Goal: Check status: Check status

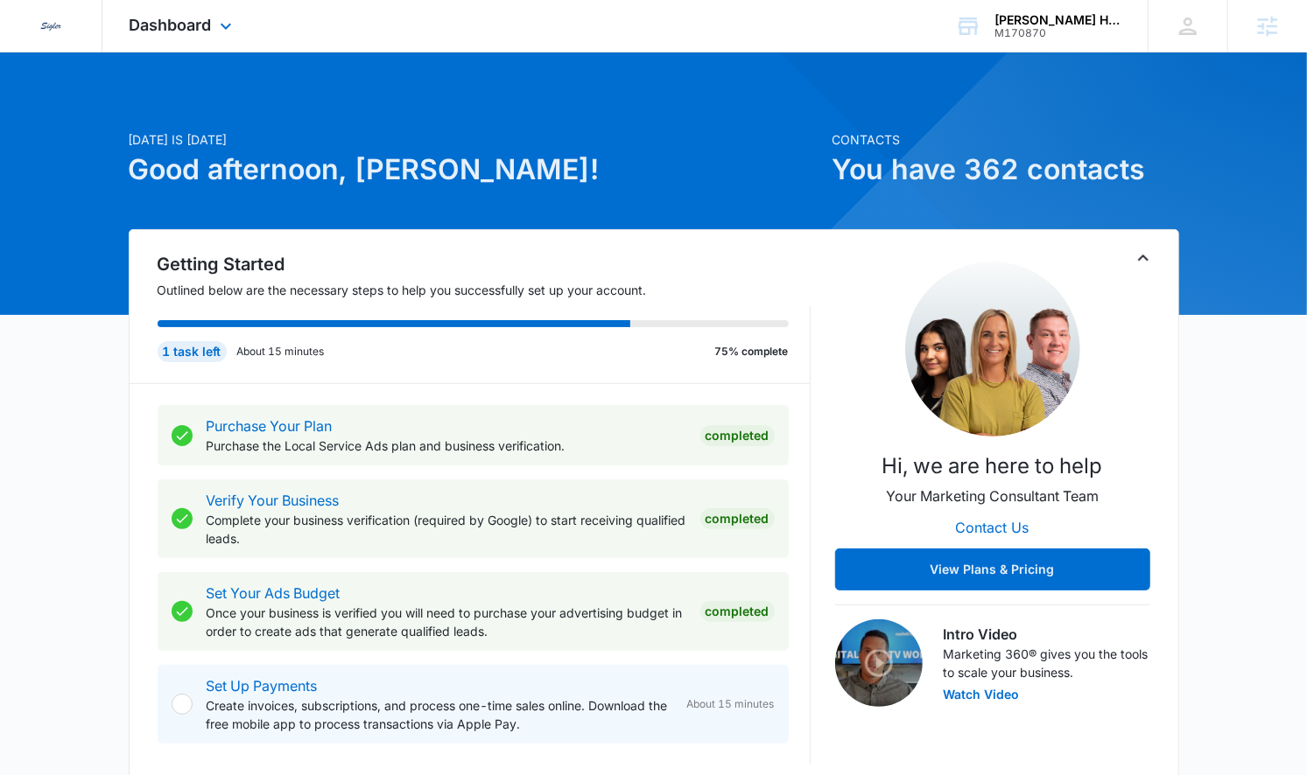
click at [194, 12] on div "Dashboard Apps Reputation Websites Forms CRM Email Social Payments POS Content …" at bounding box center [182, 26] width 160 height 52
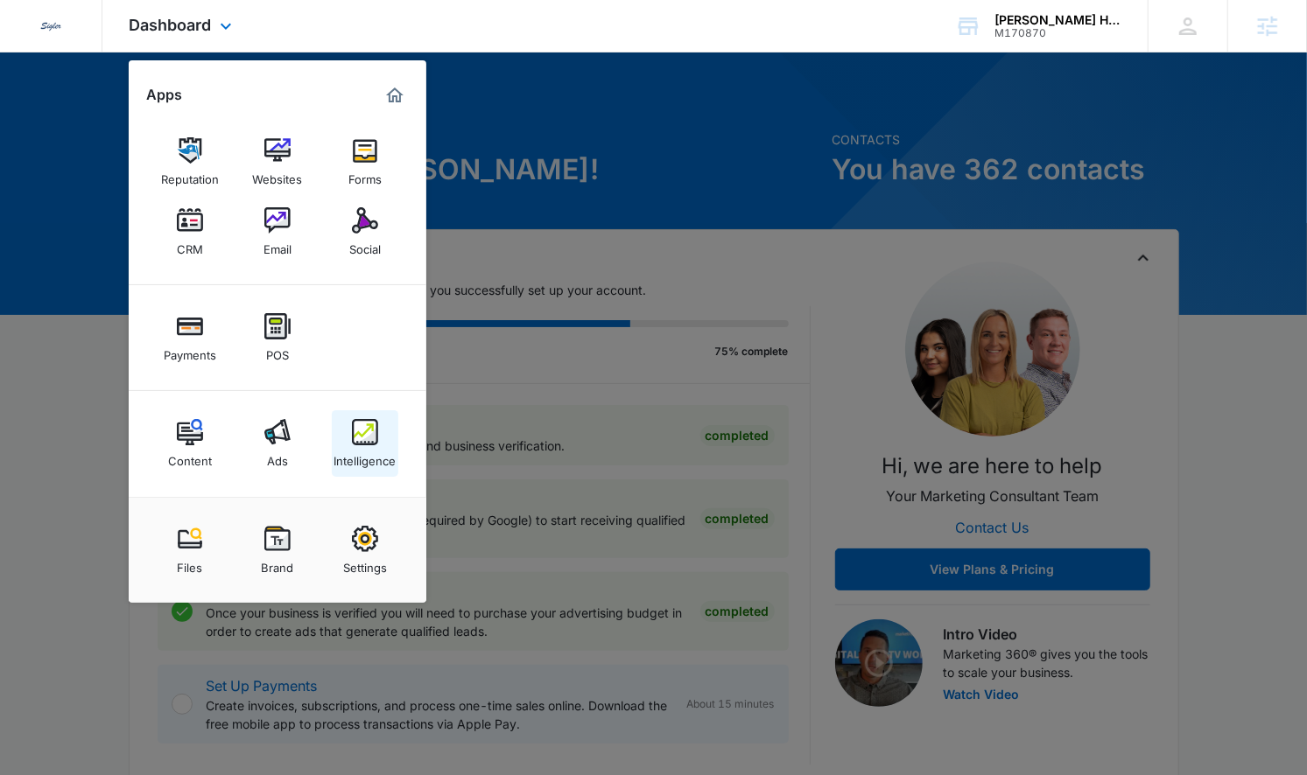
click at [356, 435] on img at bounding box center [365, 432] width 26 height 26
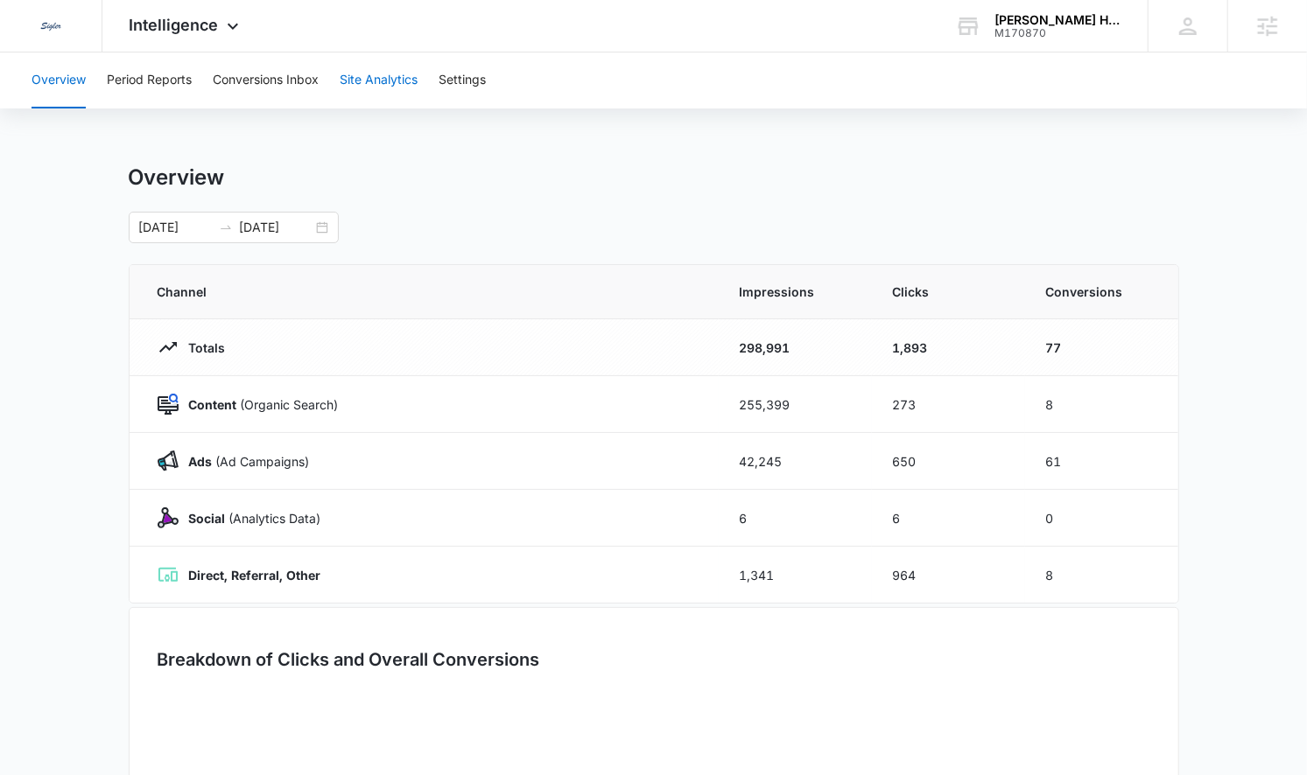
click at [374, 76] on button "Site Analytics" at bounding box center [379, 81] width 78 height 56
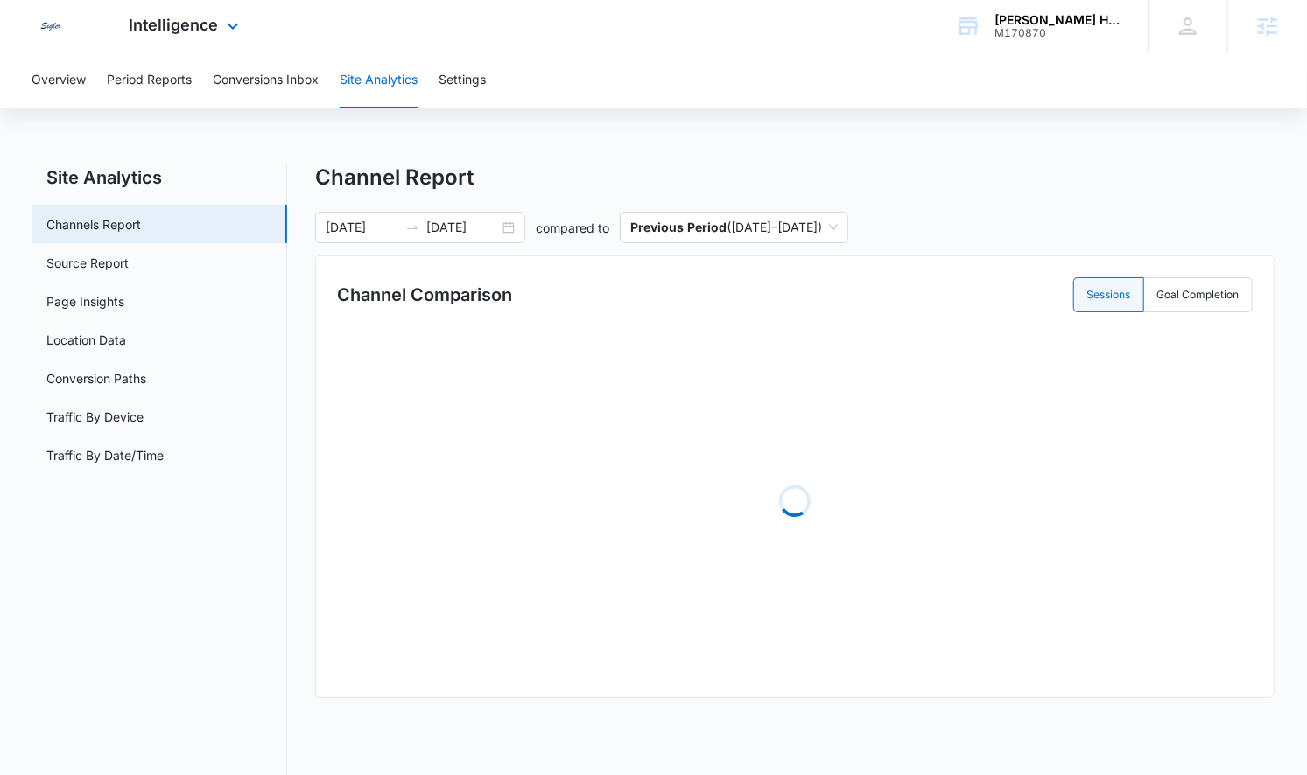
click at [166, 47] on div "Intelligence Apps Reputation Websites Forms CRM Email Social Payments POS Conte…" at bounding box center [185, 26] width 167 height 52
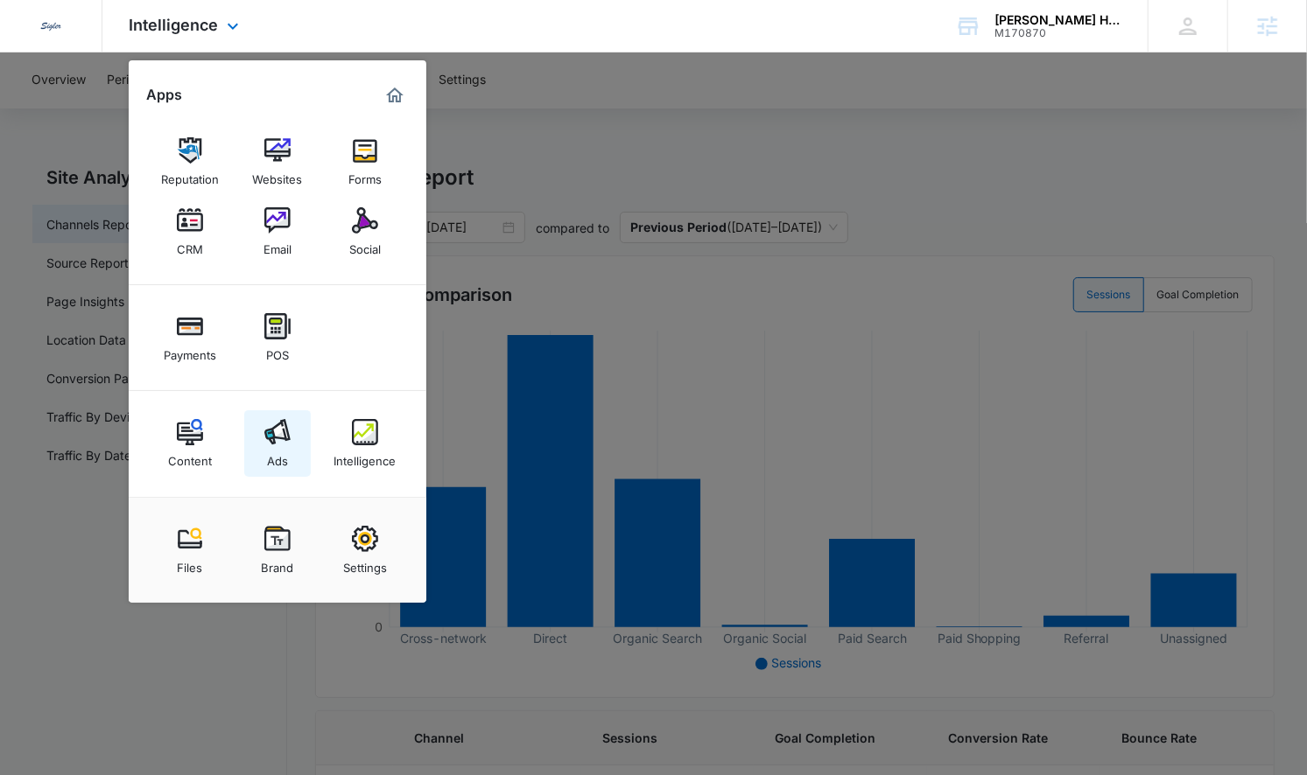
click at [281, 436] on img at bounding box center [277, 432] width 26 height 26
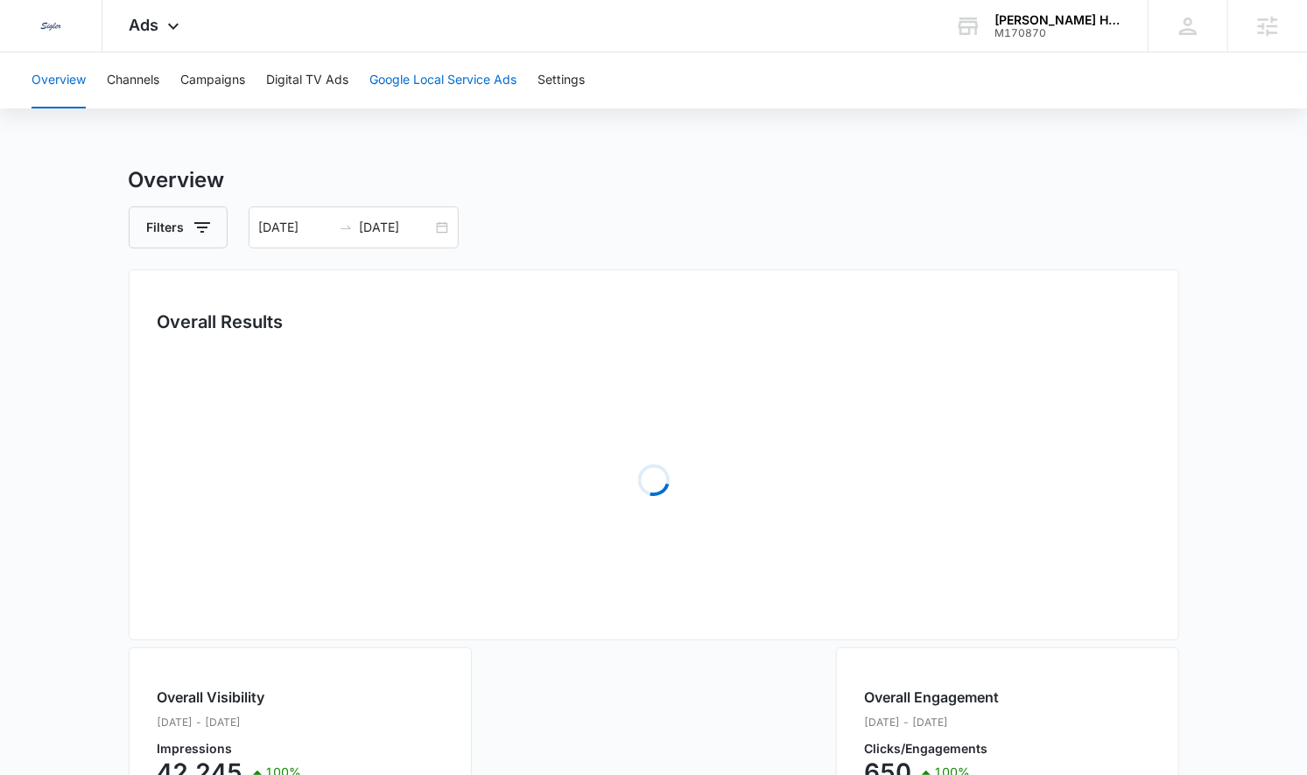
click at [429, 75] on button "Google Local Service Ads" at bounding box center [442, 81] width 147 height 56
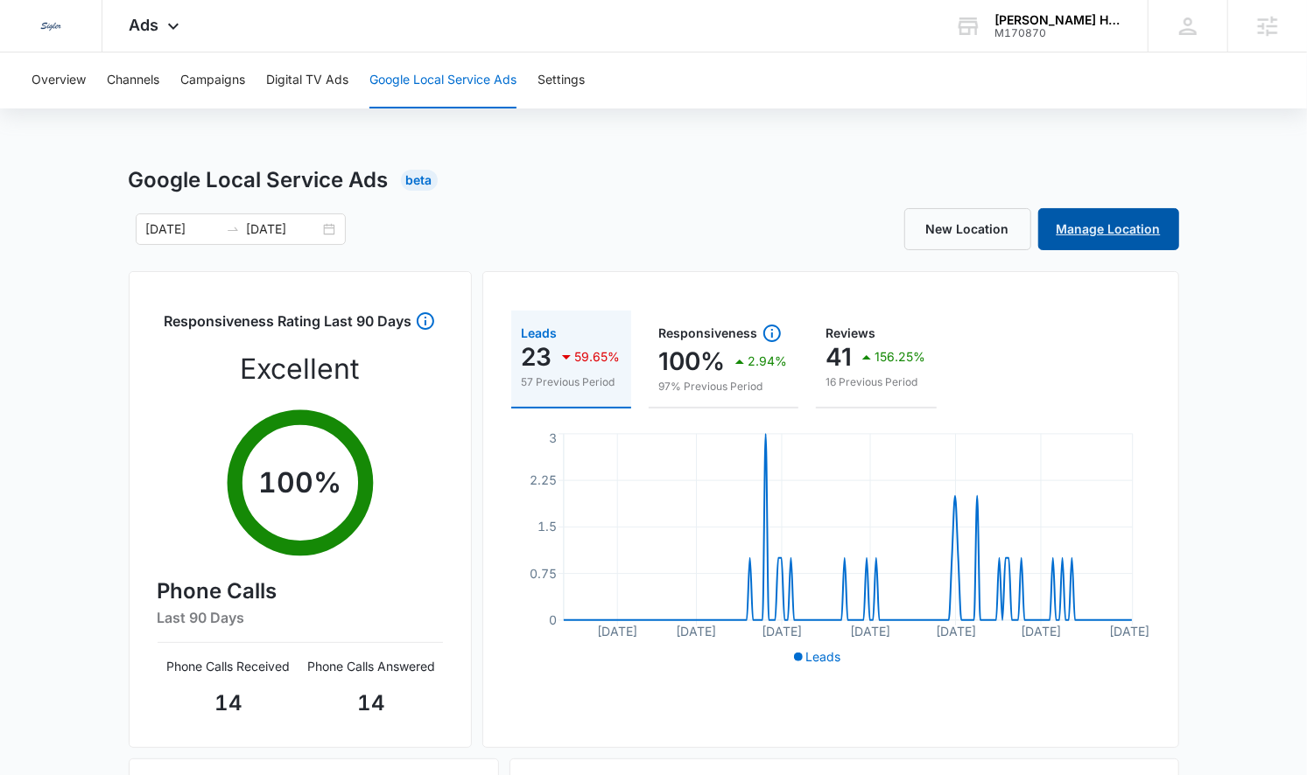
click at [1131, 219] on link "Manage Location" at bounding box center [1108, 229] width 141 height 42
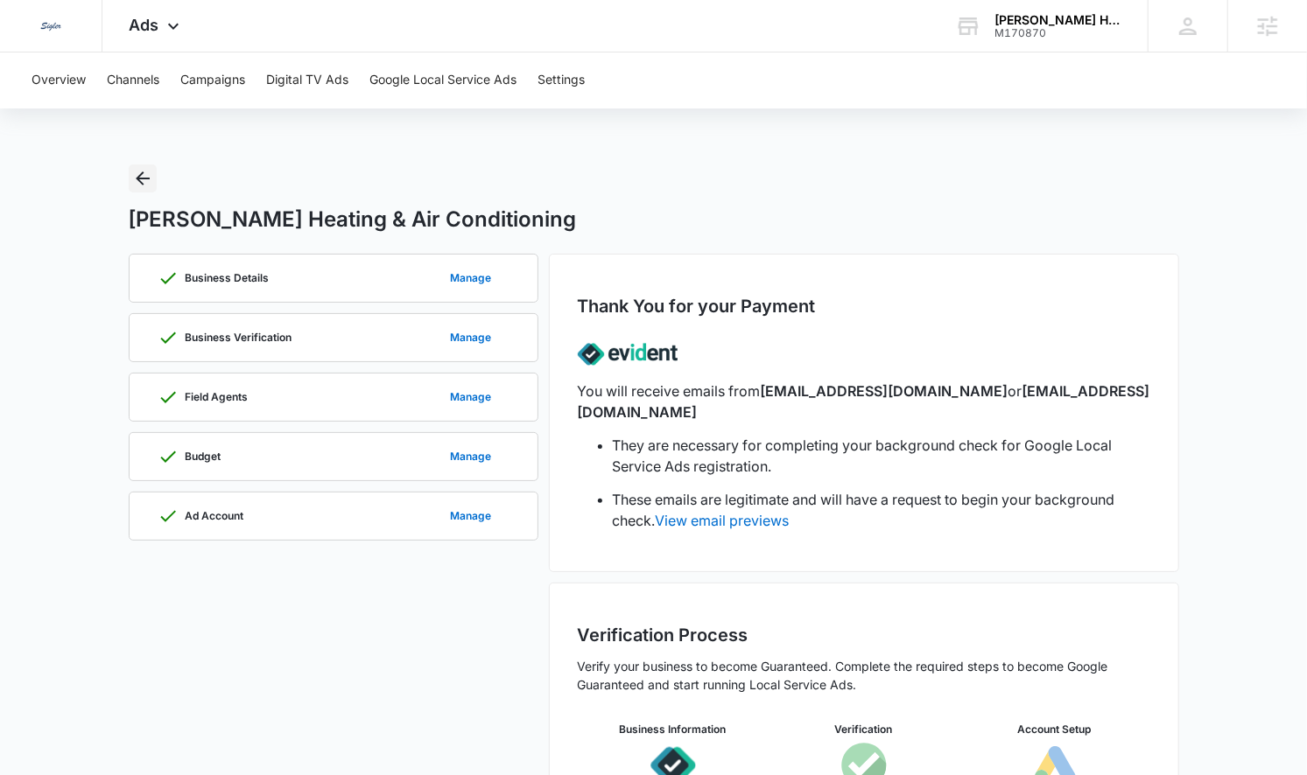
click at [149, 180] on icon "Back" at bounding box center [142, 178] width 21 height 21
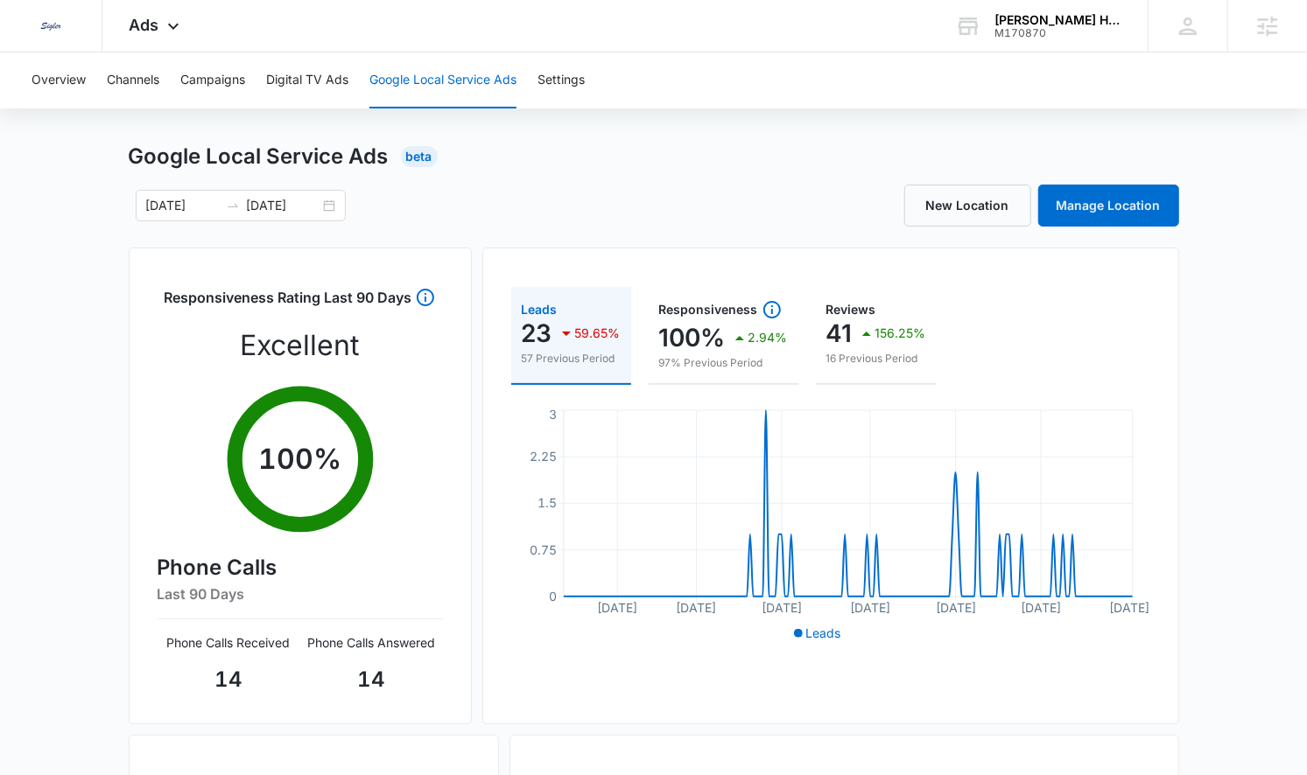
scroll to position [27, 0]
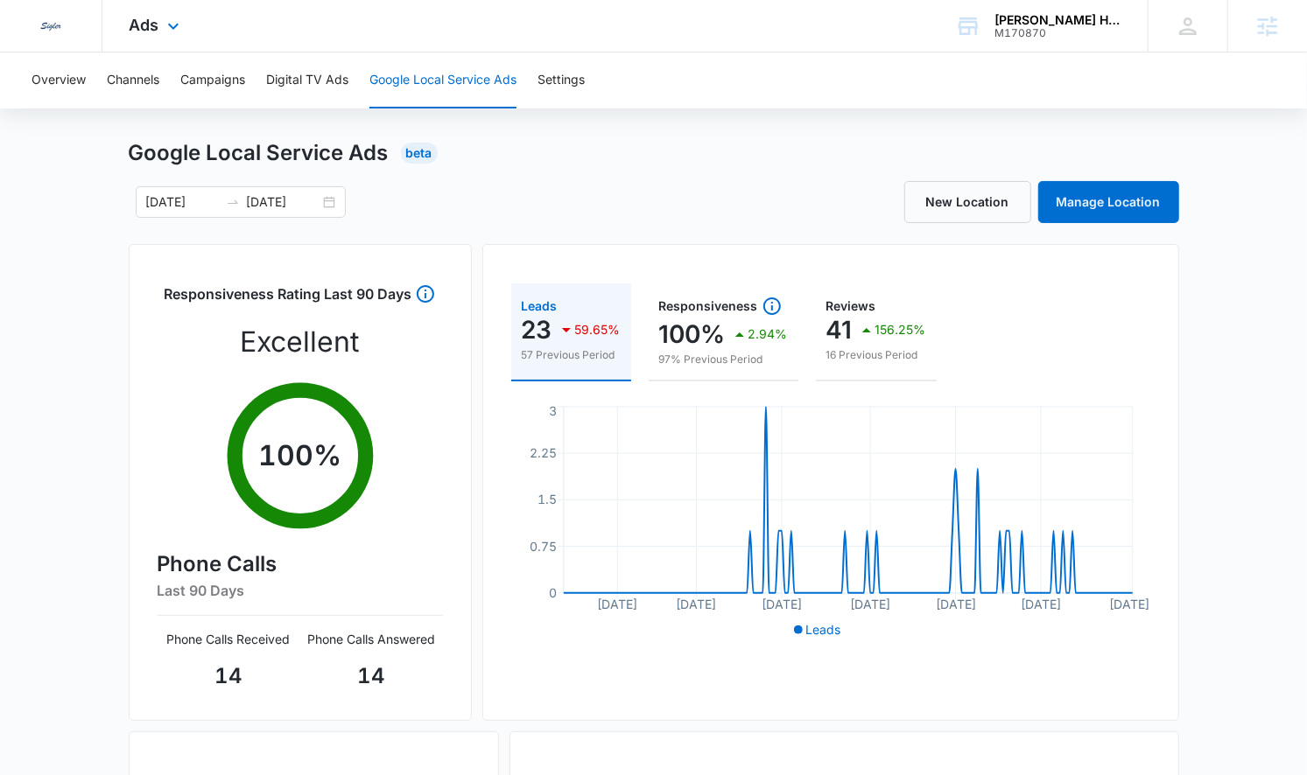
click at [158, 35] on div "Ads Apps Reputation Websites Forms CRM Email Social Payments POS Content Ads In…" at bounding box center [156, 26] width 108 height 52
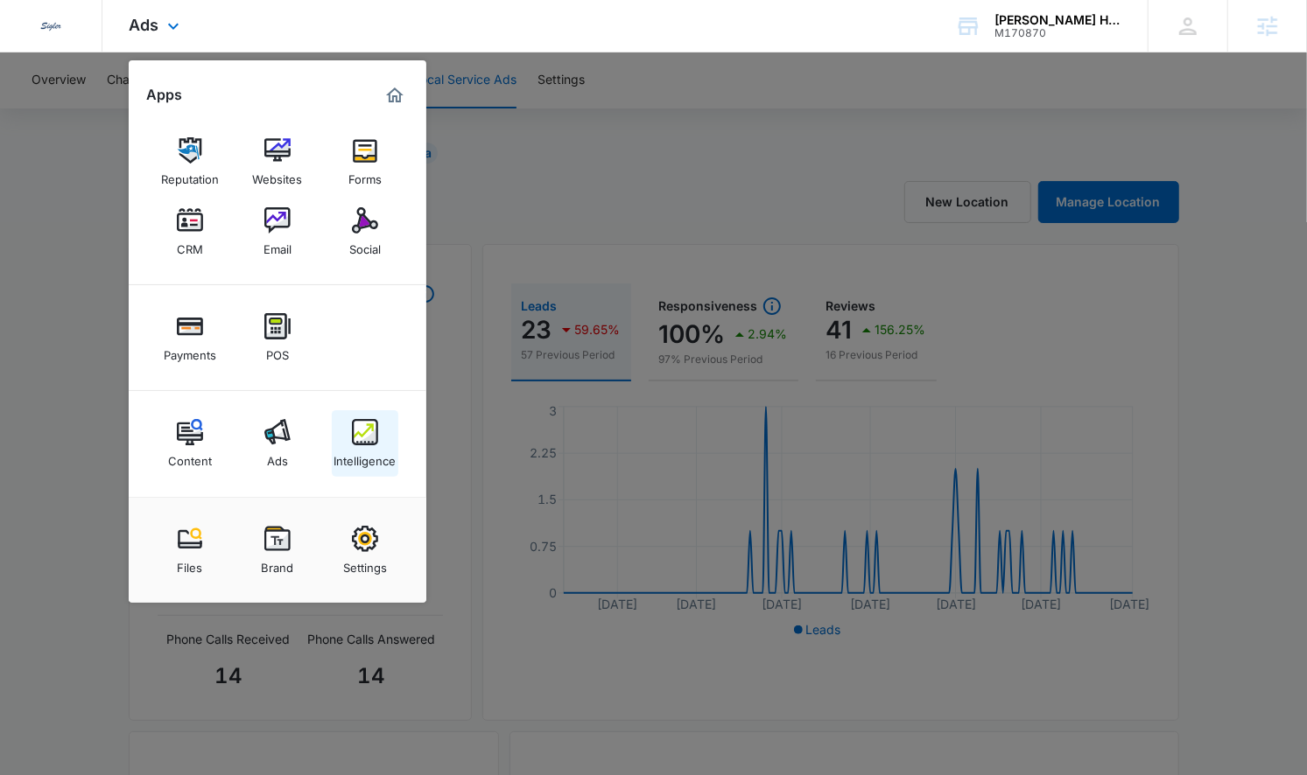
click at [364, 440] on img at bounding box center [365, 432] width 26 height 26
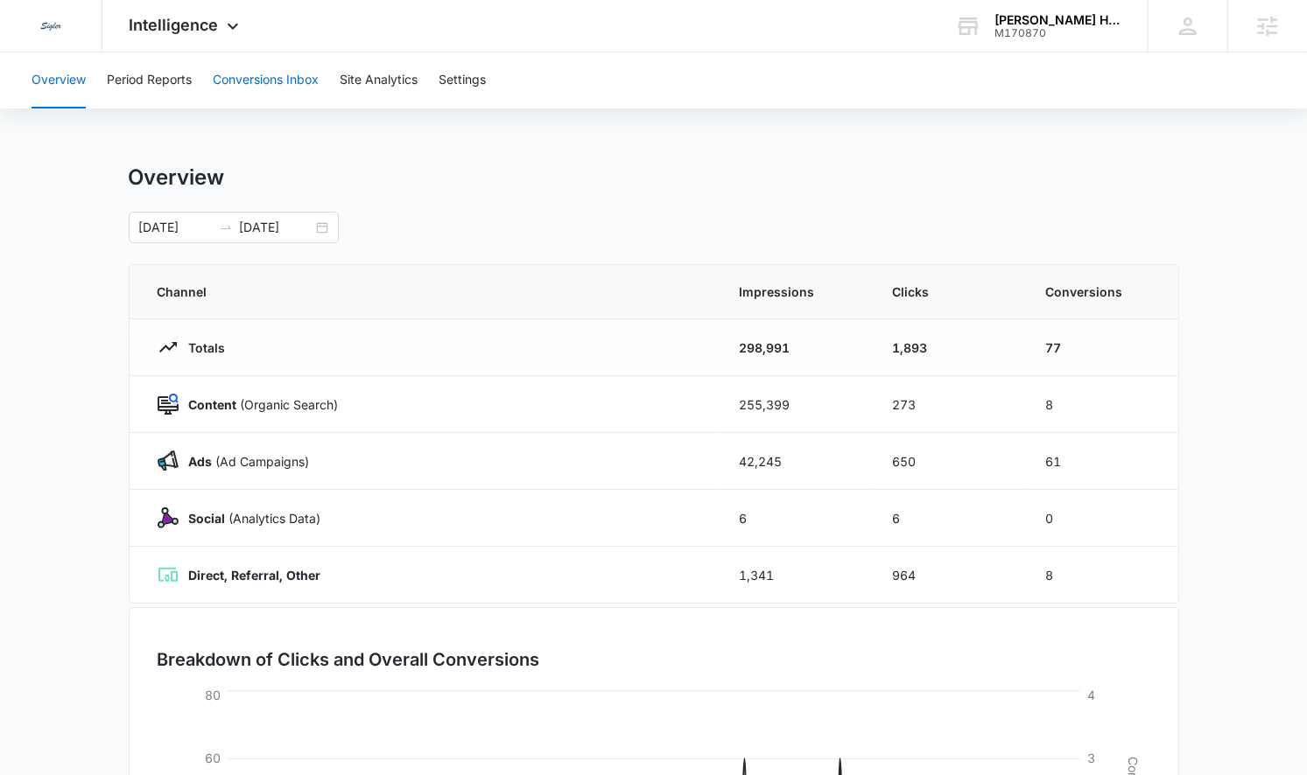
click at [236, 84] on button "Conversions Inbox" at bounding box center [266, 81] width 106 height 56
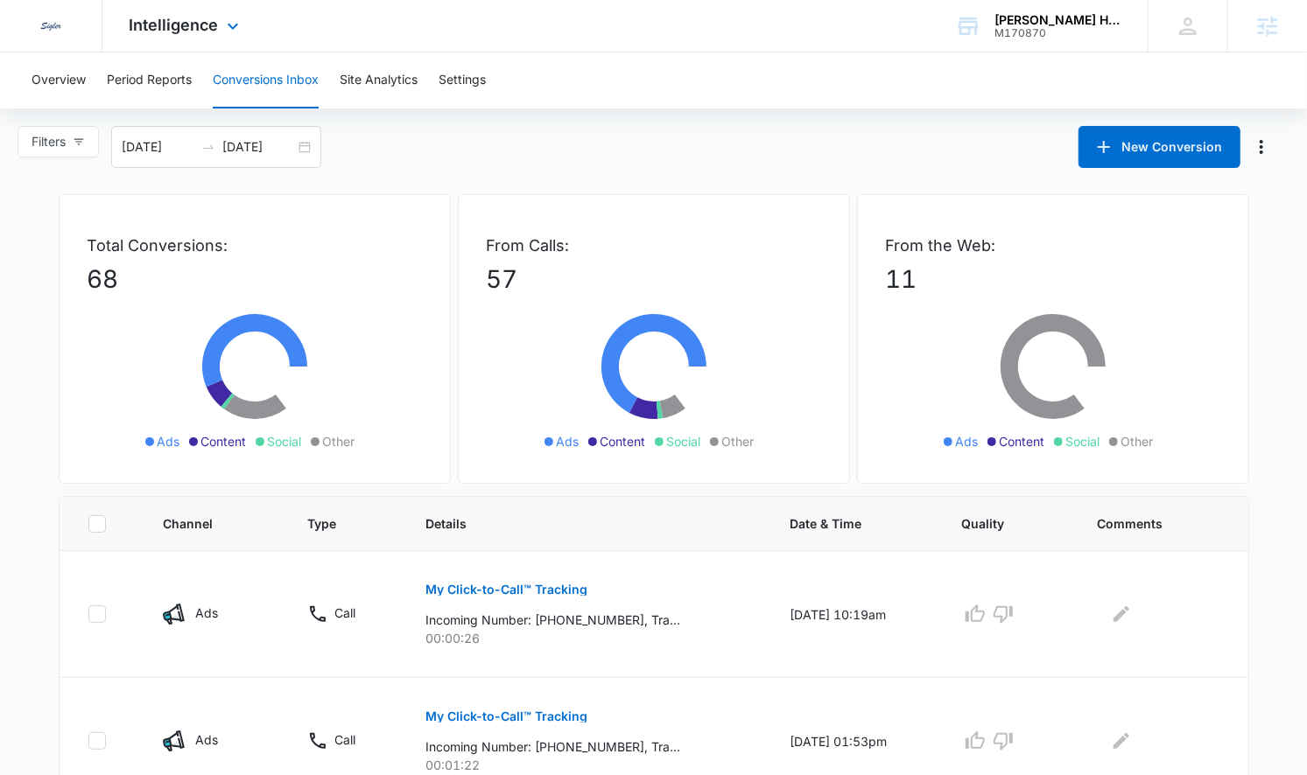
click at [135, 9] on div "Intelligence Apps Reputation Websites Forms CRM Email Social Payments POS Conte…" at bounding box center [185, 26] width 167 height 52
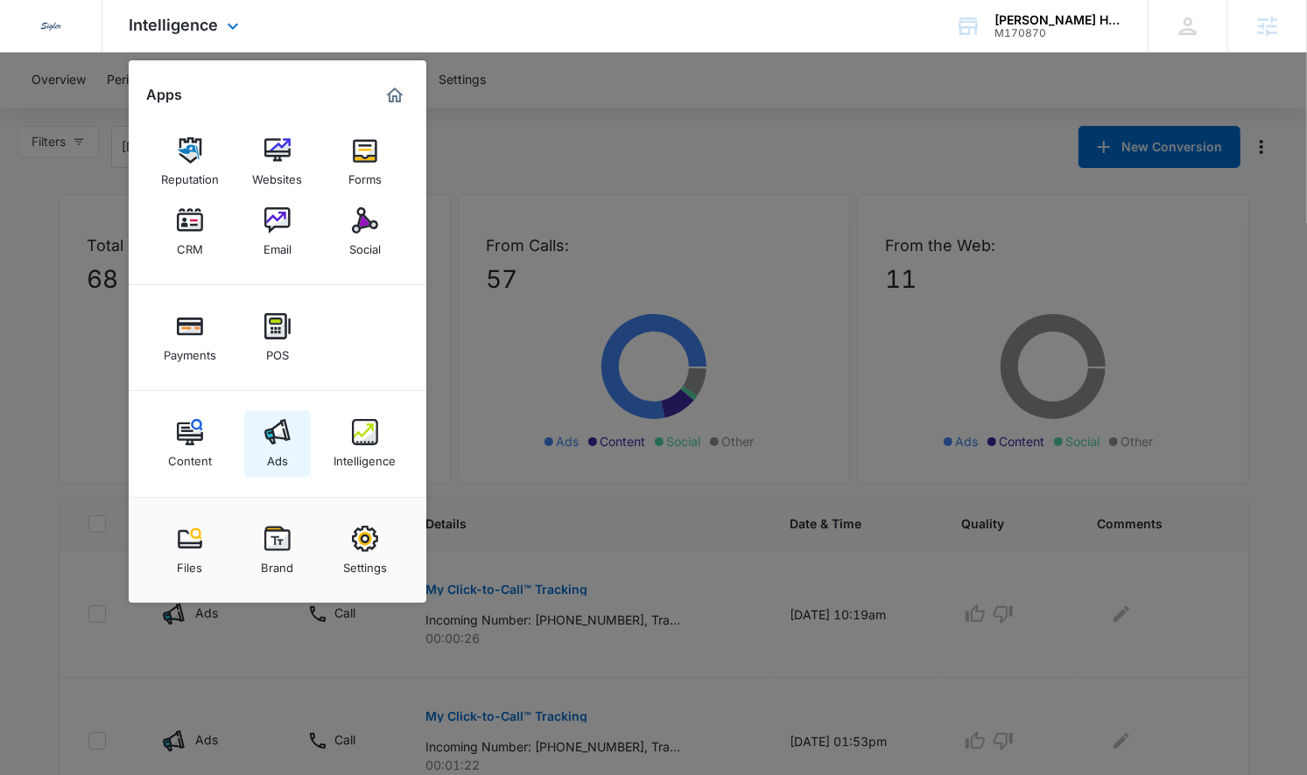
click at [279, 445] on div "Ads" at bounding box center [277, 456] width 21 height 23
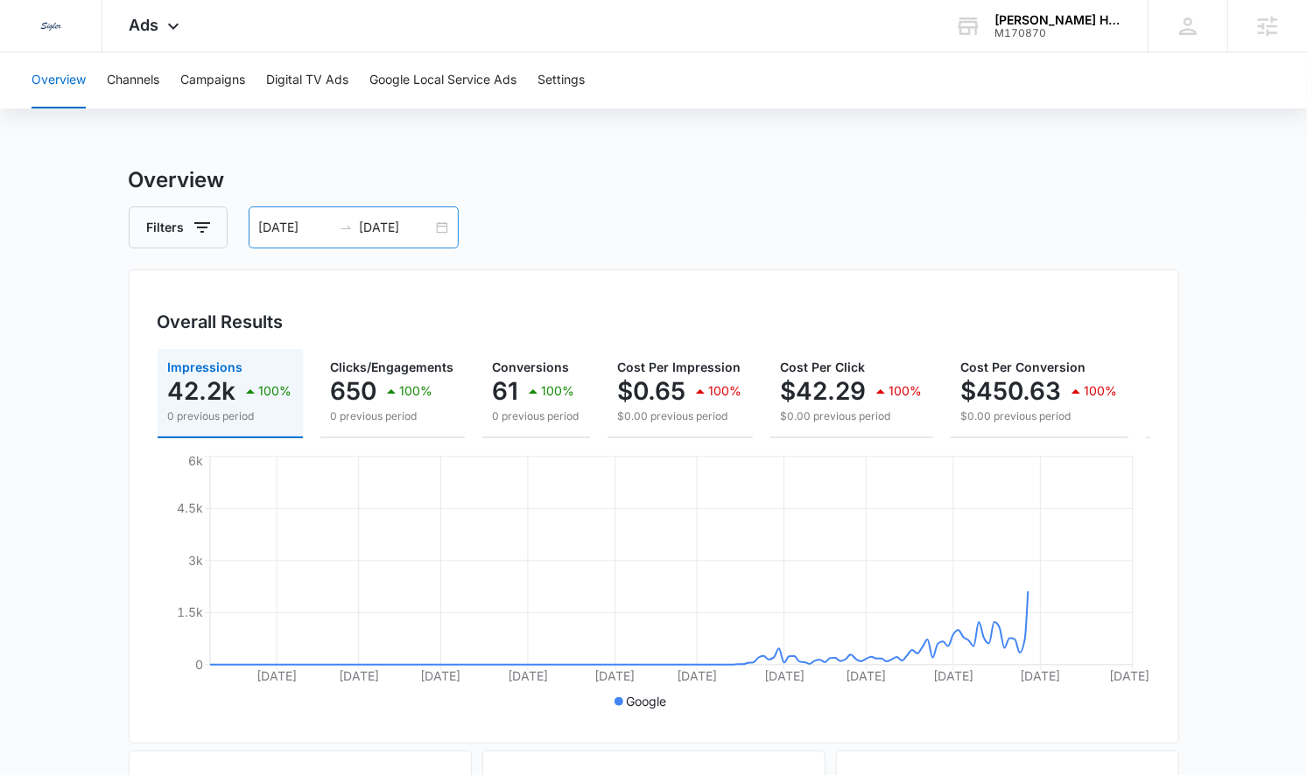
click at [445, 227] on div "03/20/2025 09/16/2025" at bounding box center [354, 228] width 210 height 42
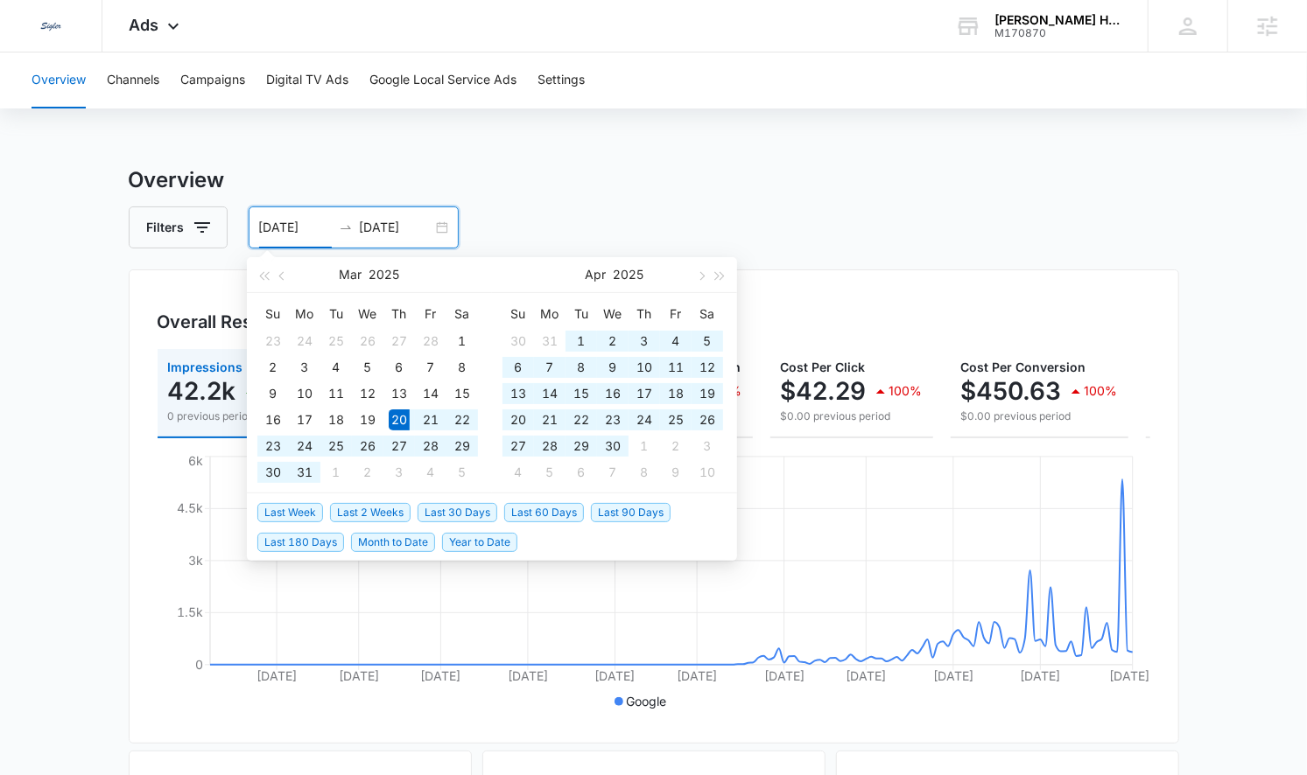
click at [513, 501] on li "Last 60 Days" at bounding box center [547, 512] width 87 height 30
click at [513, 503] on span "Last 60 Days" at bounding box center [544, 512] width 80 height 19
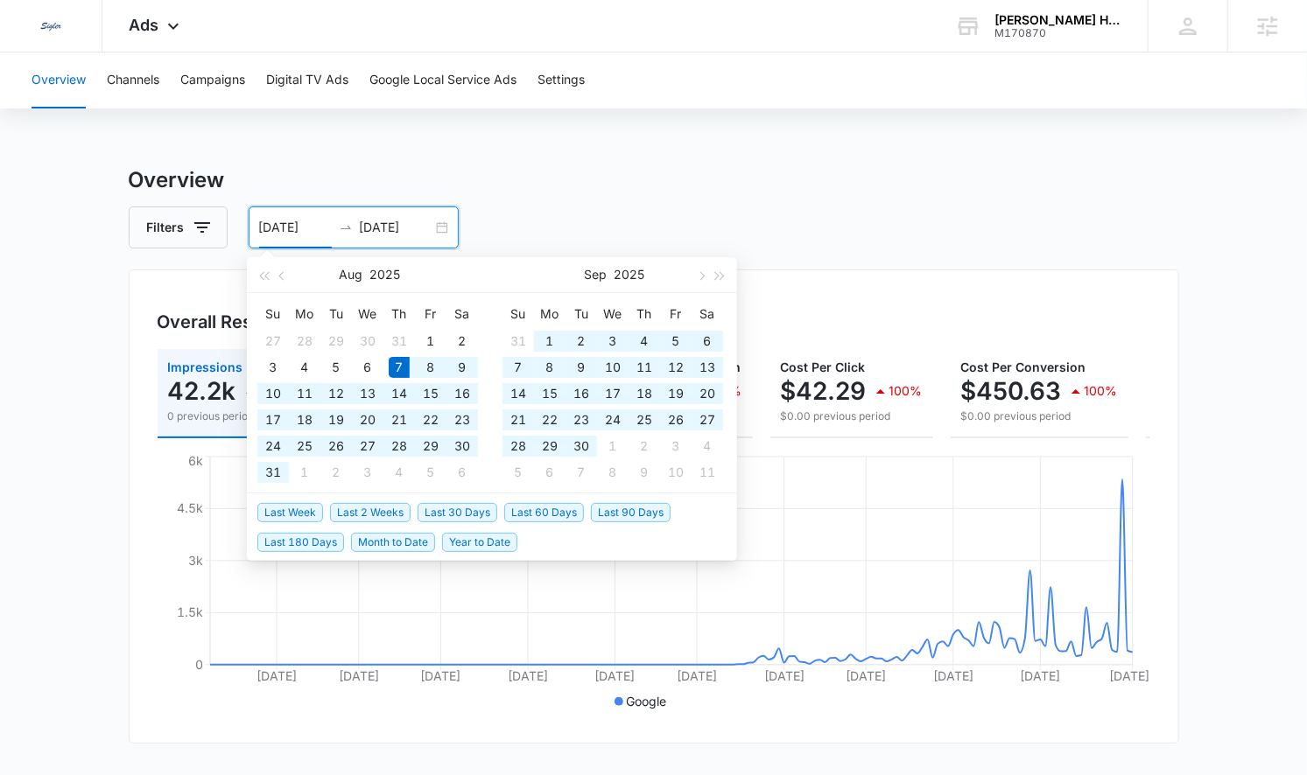
type input "08/07/2025"
type input "10/06/2025"
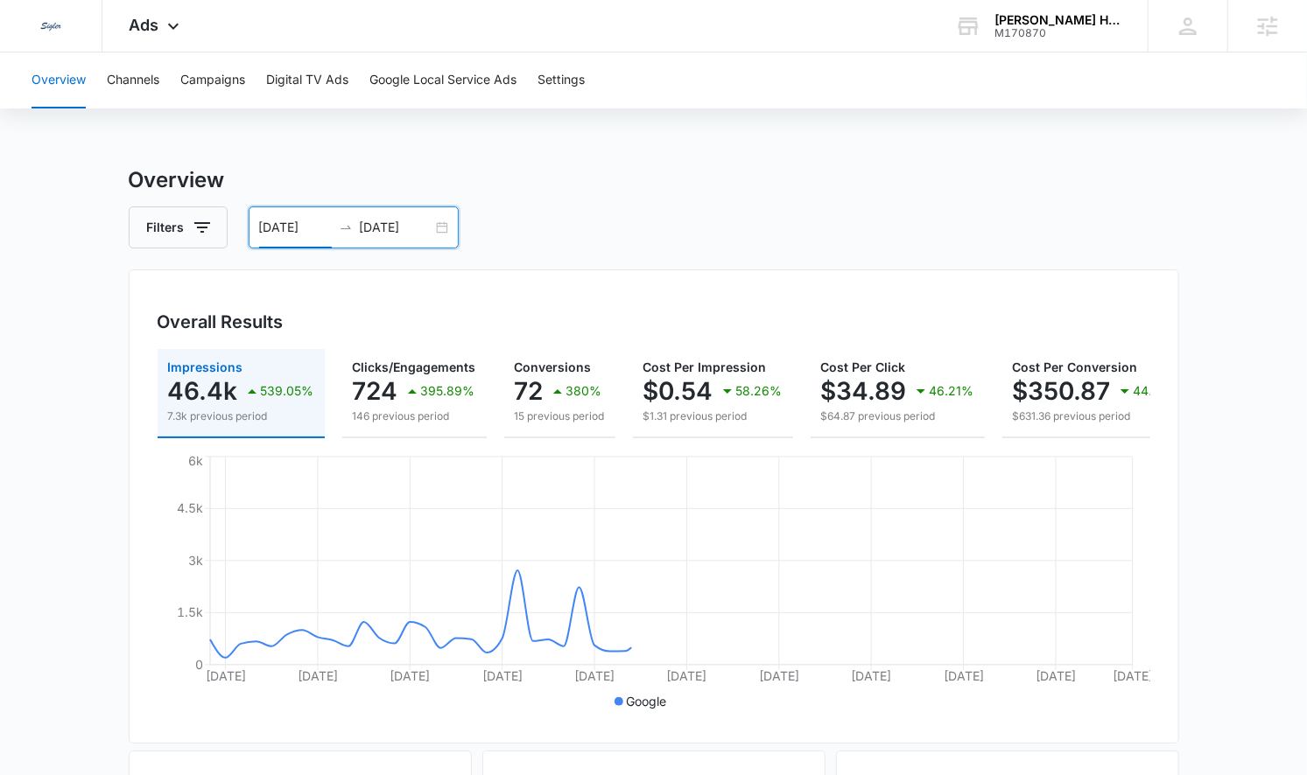
click at [436, 227] on div "08/07/2025 10/06/2025" at bounding box center [354, 228] width 210 height 42
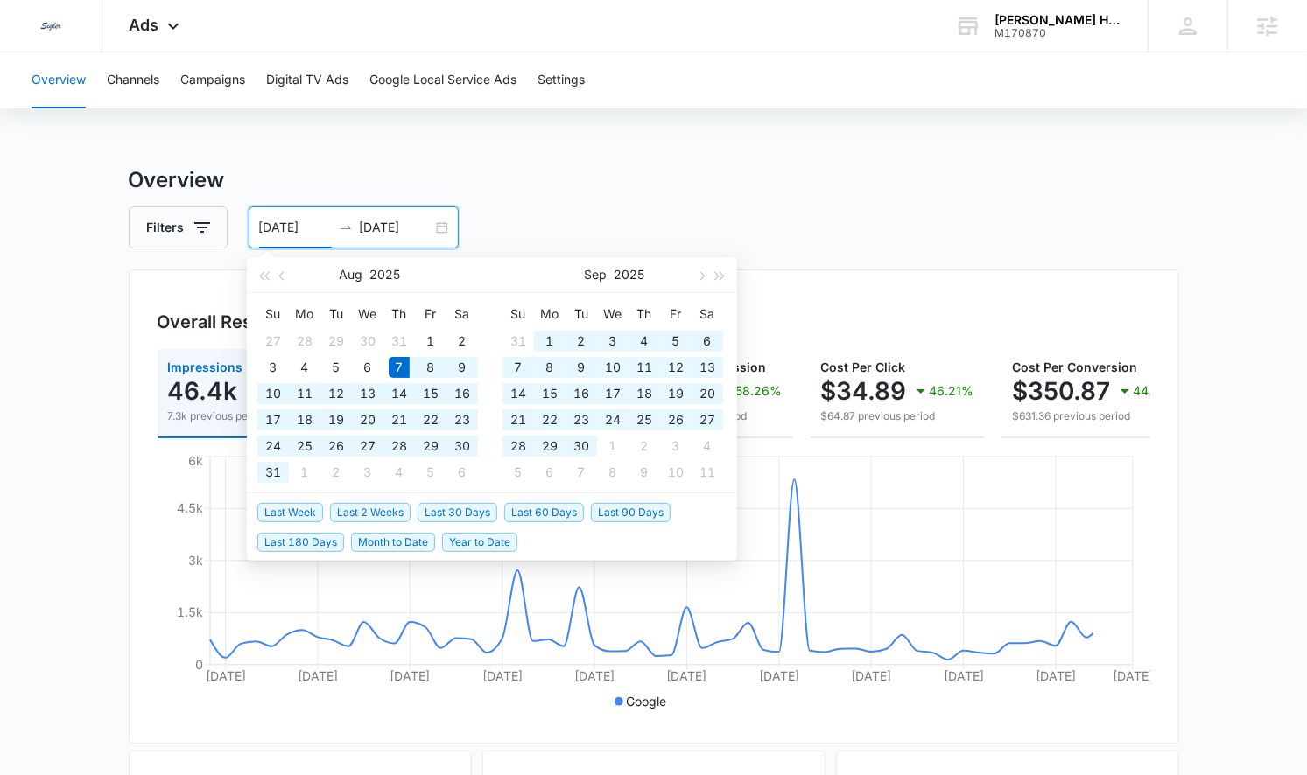
click at [472, 508] on span "Last 30 Days" at bounding box center [457, 512] width 80 height 19
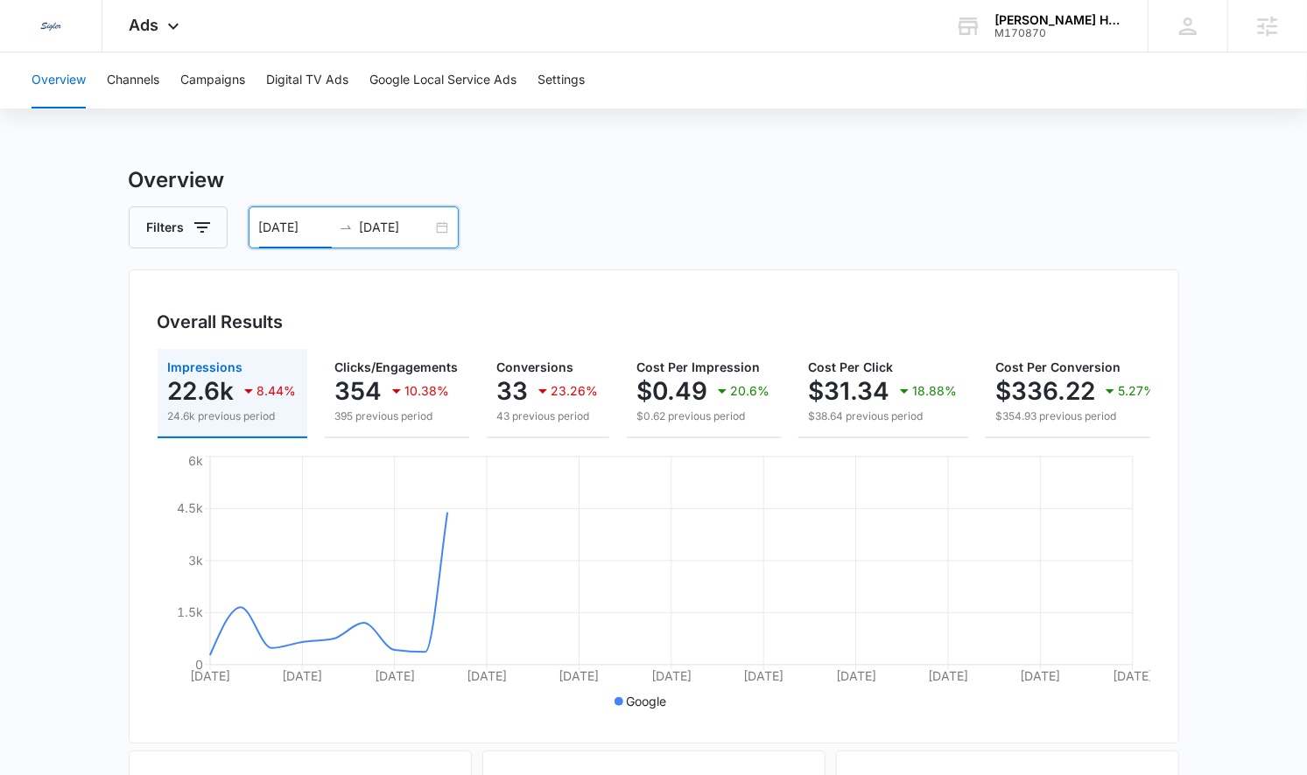
click at [441, 233] on div "09/06/2025 10/06/2025" at bounding box center [354, 228] width 210 height 42
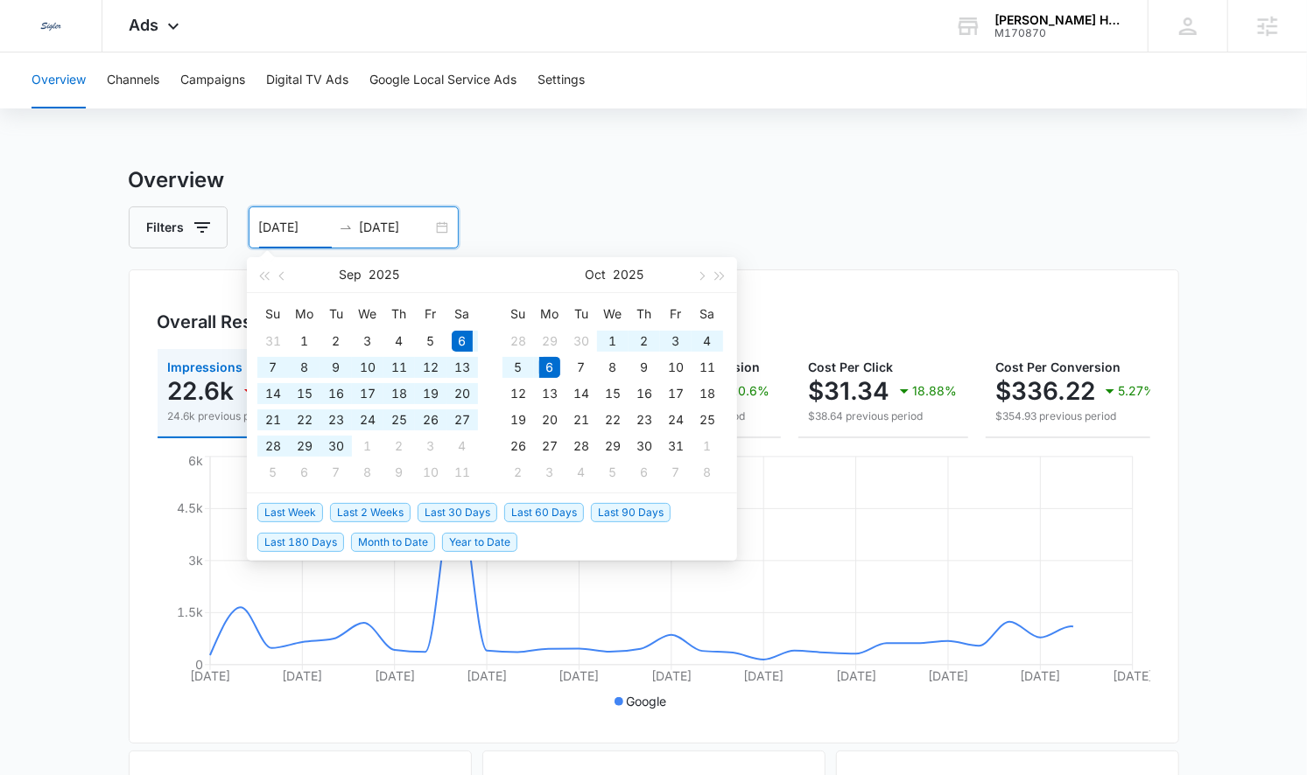
click at [387, 520] on span "Last 2 Weeks" at bounding box center [370, 512] width 81 height 19
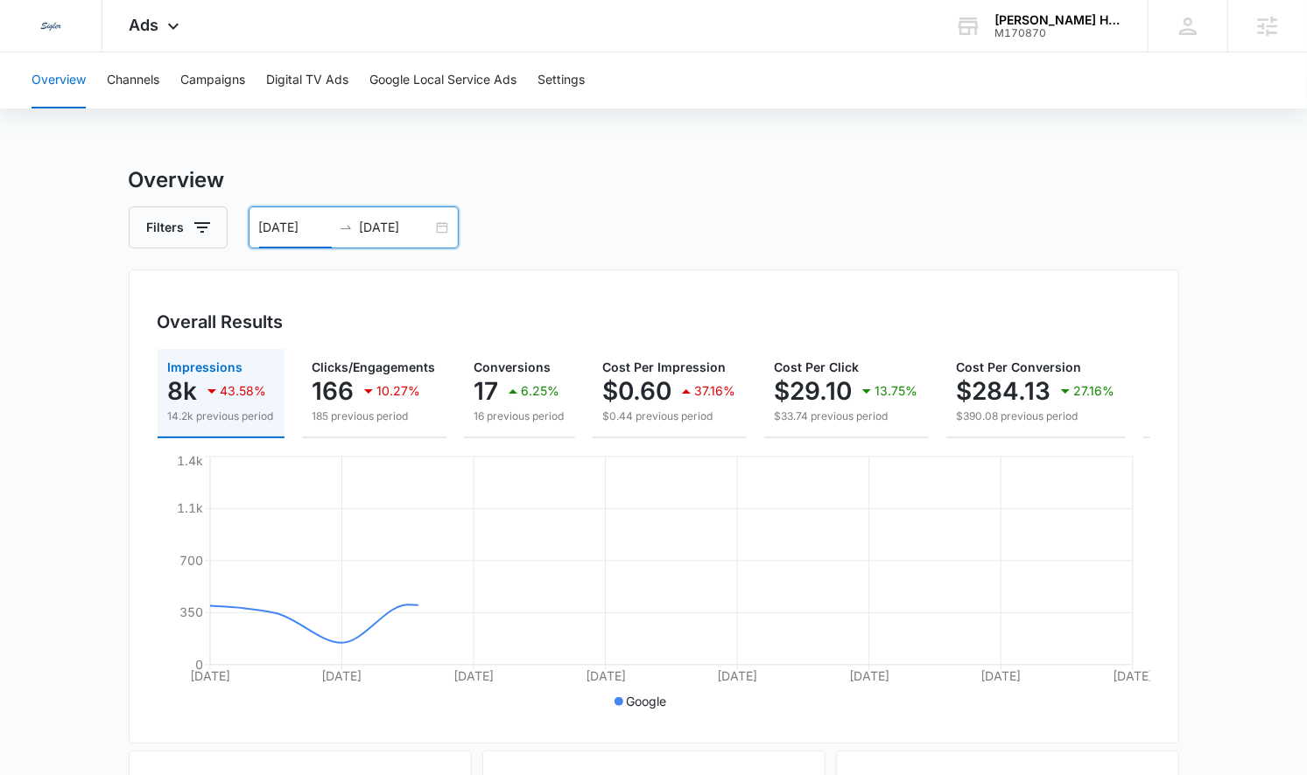
click at [441, 233] on div "09/22/2025 10/06/2025" at bounding box center [354, 228] width 210 height 42
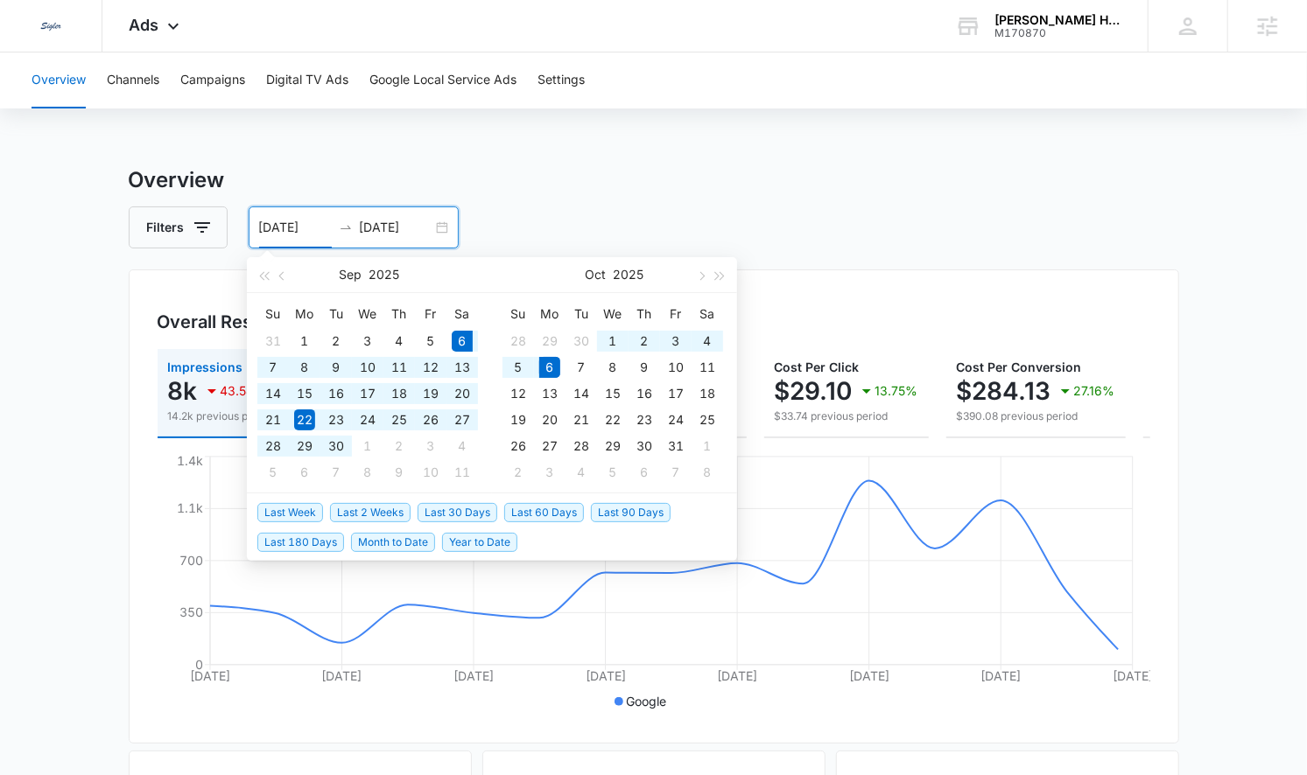
click at [473, 508] on span "Last 30 Days" at bounding box center [457, 512] width 80 height 19
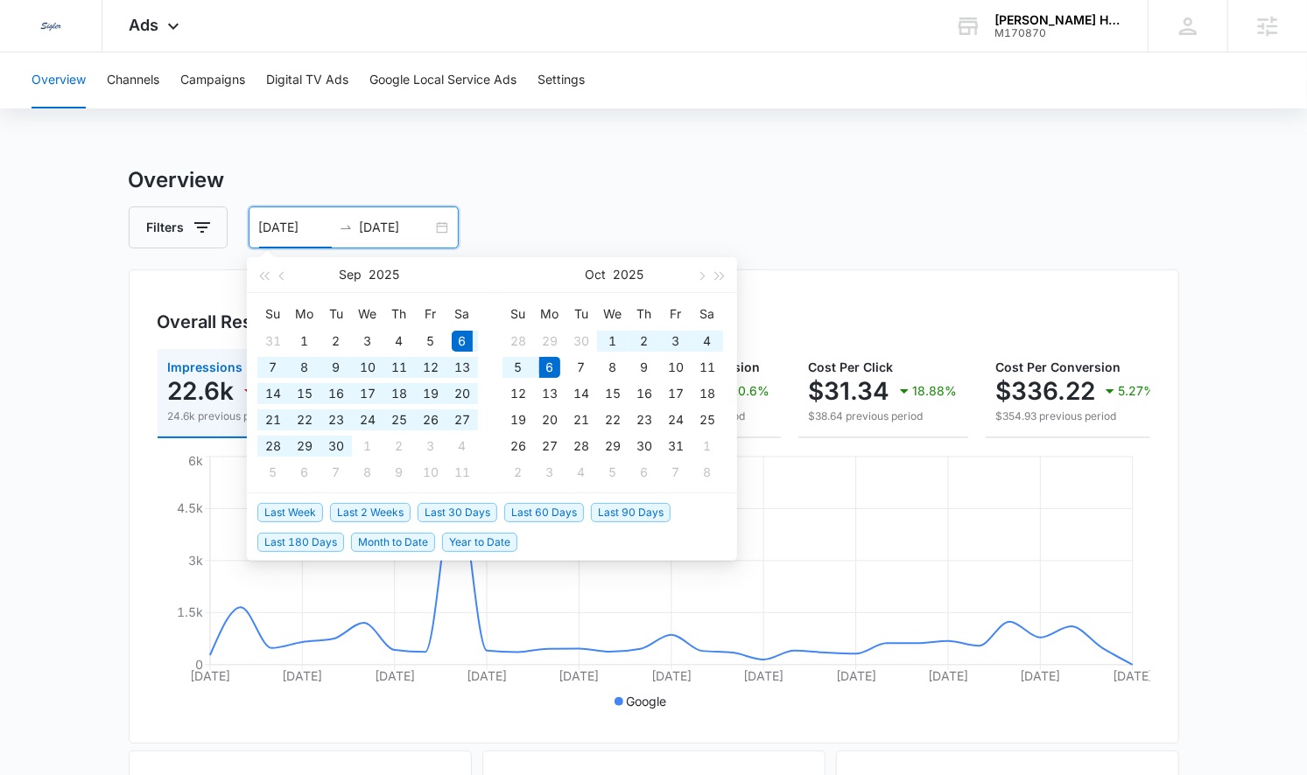
click at [319, 553] on li "Last 180 Days" at bounding box center [304, 542] width 94 height 30
click at [314, 542] on span "Last 180 Days" at bounding box center [300, 542] width 87 height 19
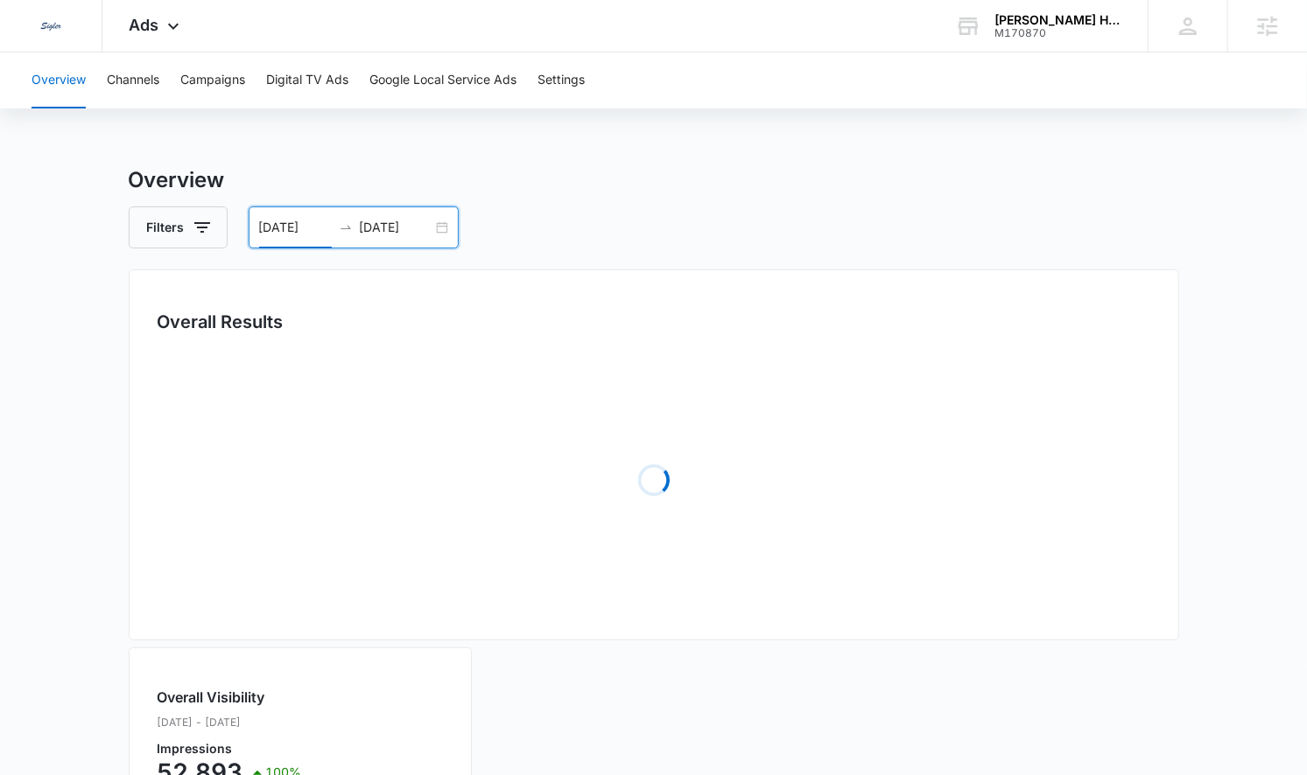
click at [326, 221] on input "04/09/2025" at bounding box center [295, 227] width 73 height 19
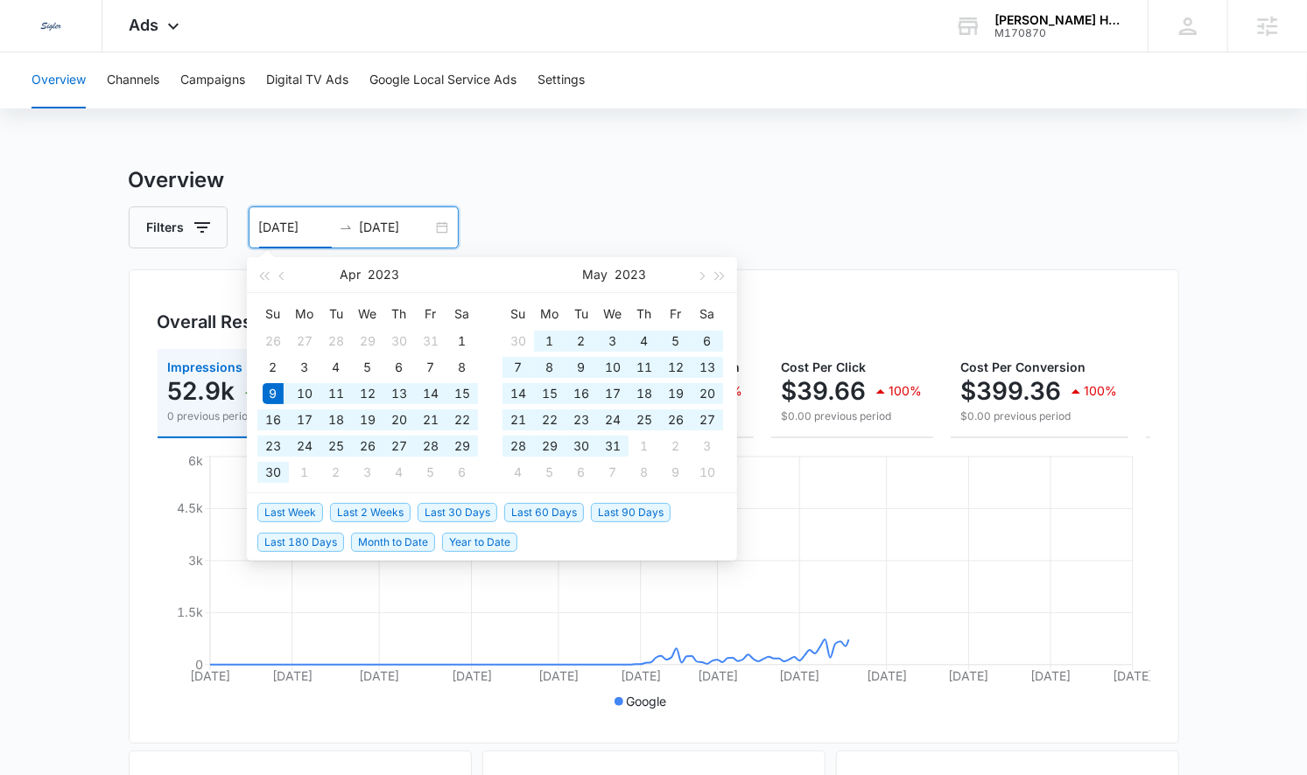
type input "04/09/2023"
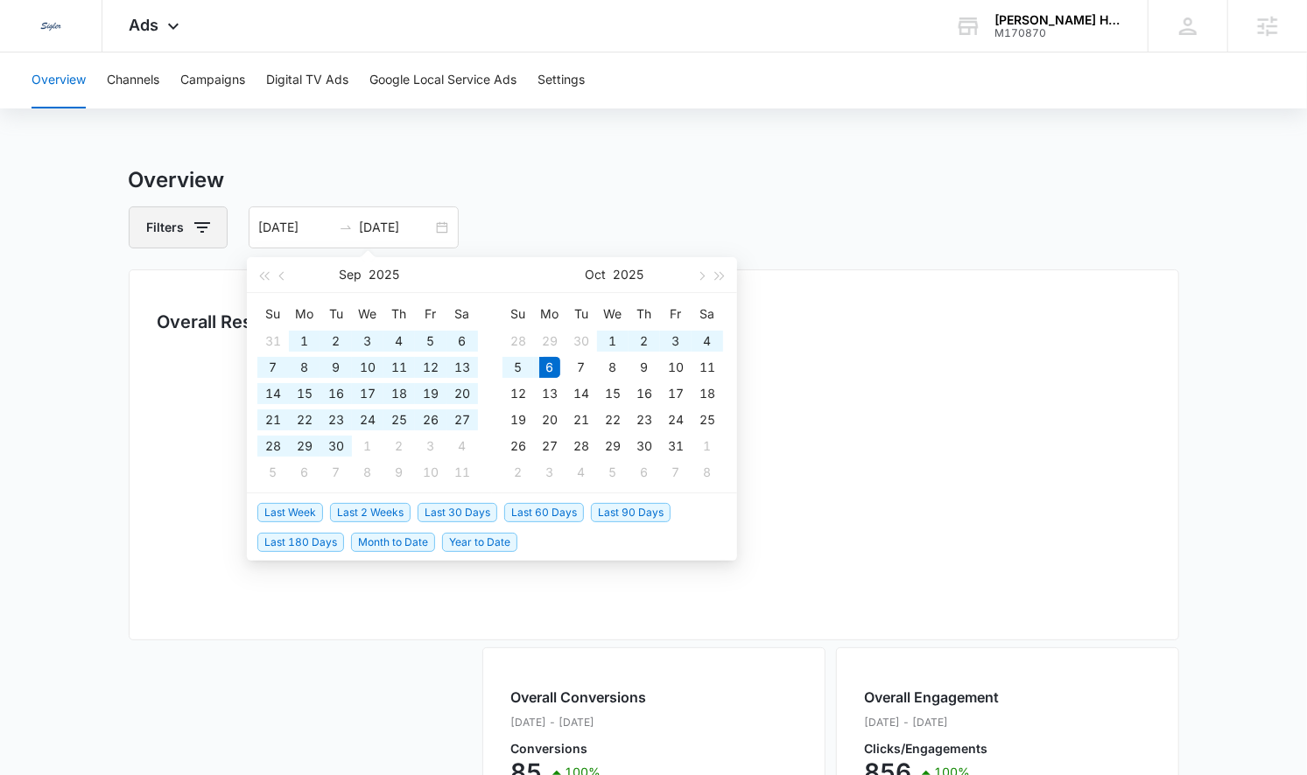
click at [194, 219] on icon "button" at bounding box center [202, 227] width 21 height 21
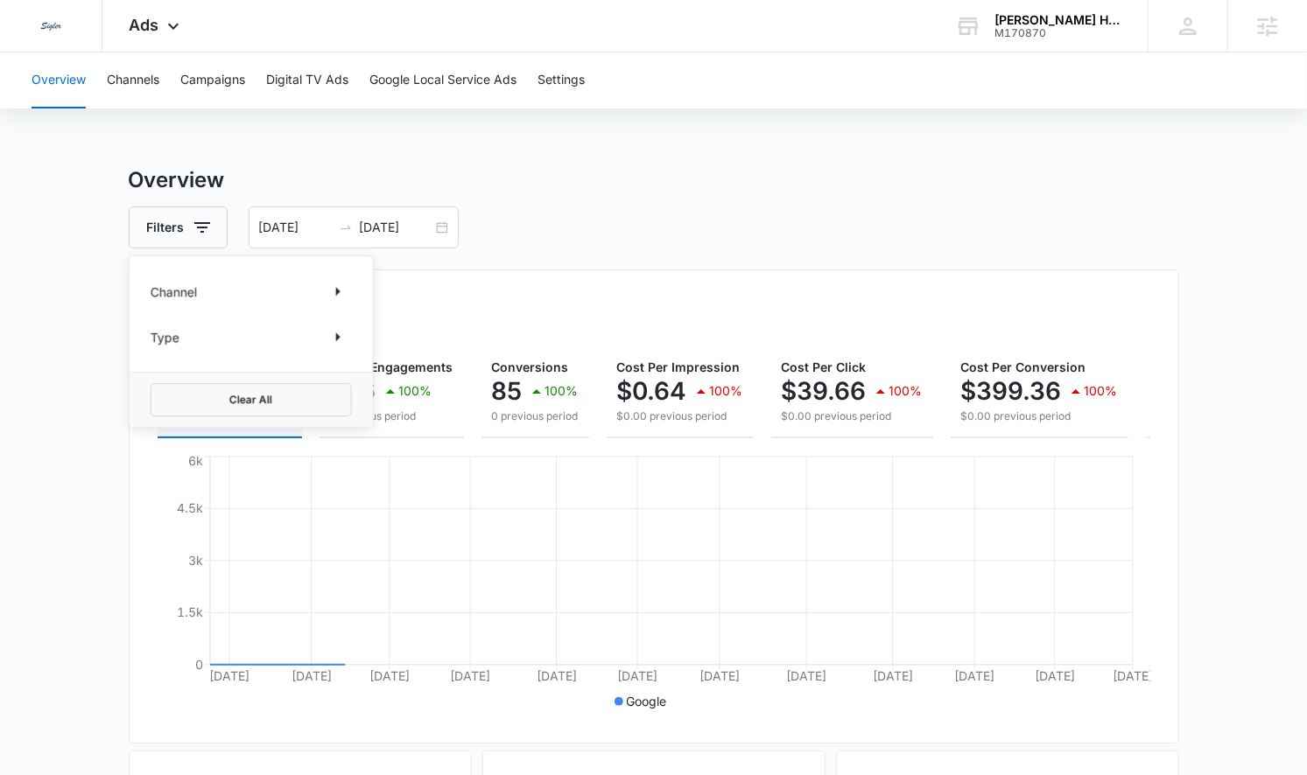
click at [186, 294] on p "Channel" at bounding box center [174, 292] width 46 height 18
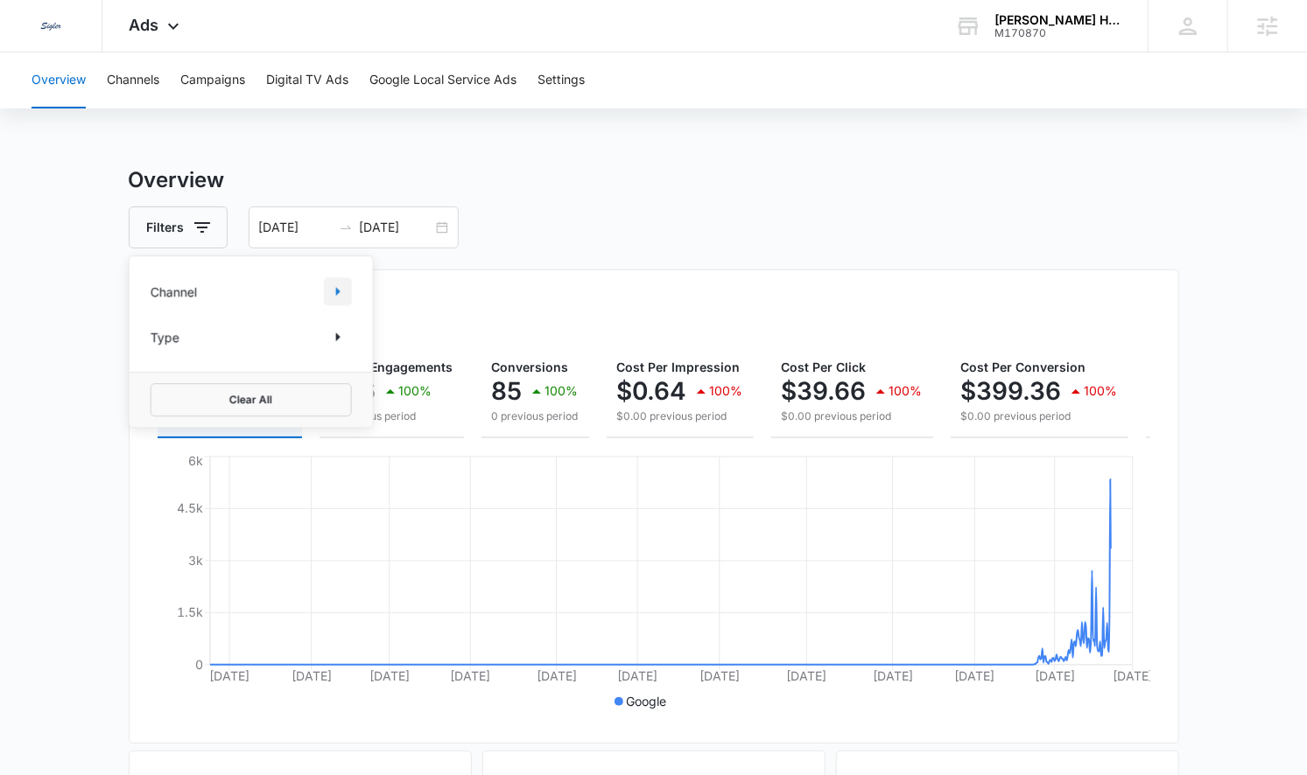
click at [344, 291] on icon "Show Channel filters" at bounding box center [337, 291] width 21 height 21
click at [163, 27] on icon at bounding box center [173, 30] width 21 height 21
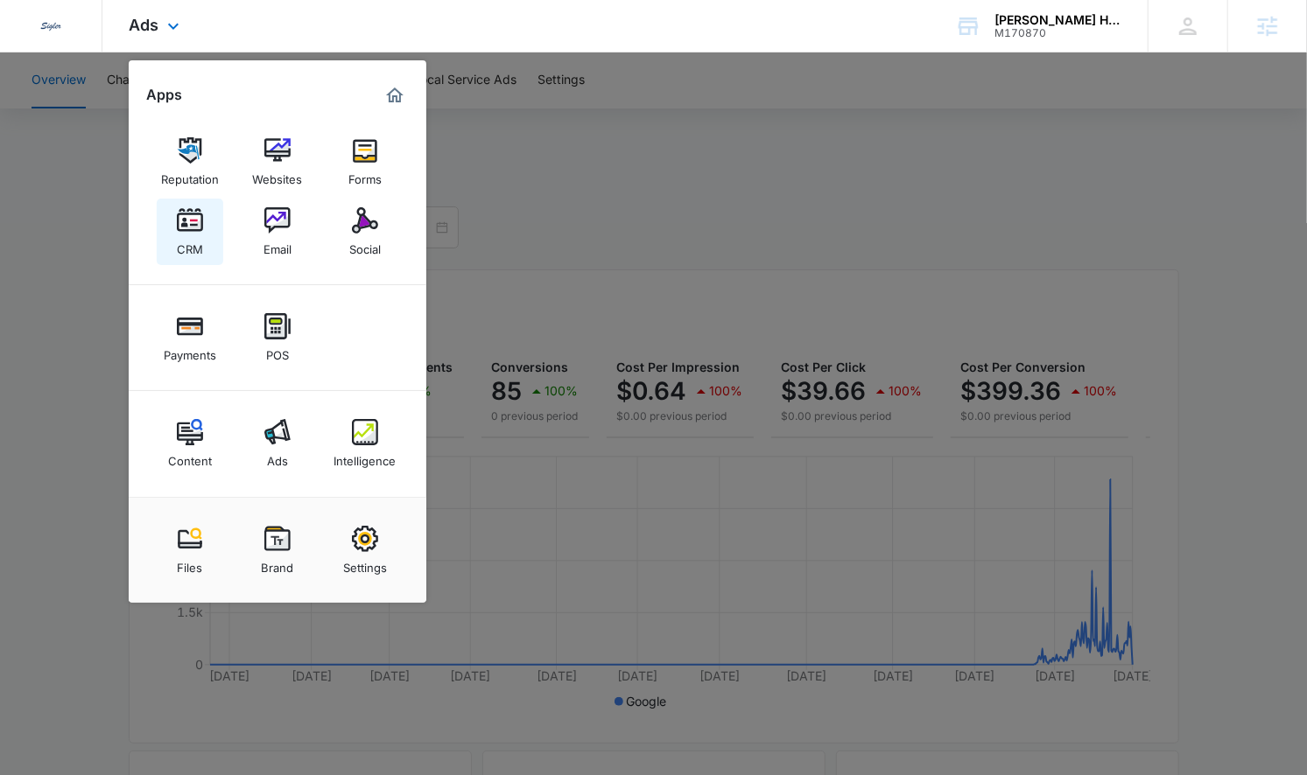
click at [184, 232] on img at bounding box center [190, 220] width 26 height 26
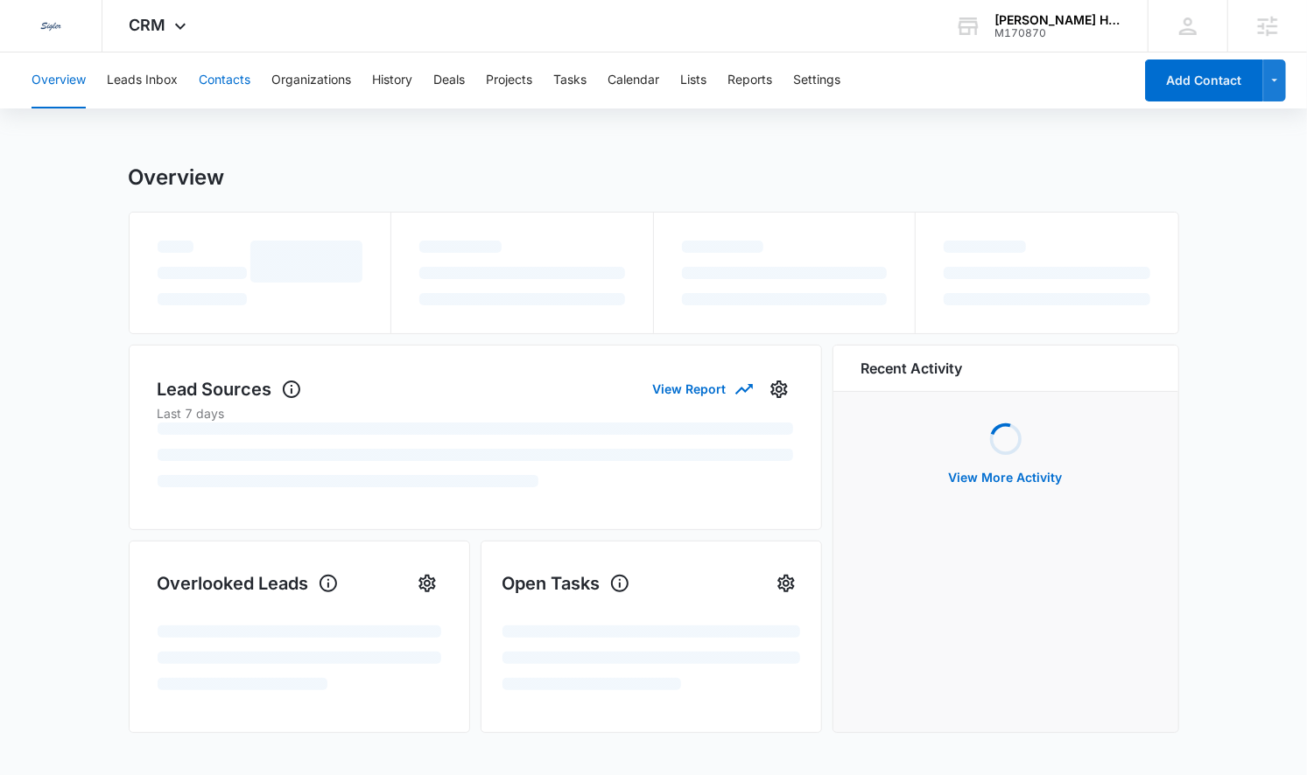
click at [219, 89] on button "Contacts" at bounding box center [225, 81] width 52 height 56
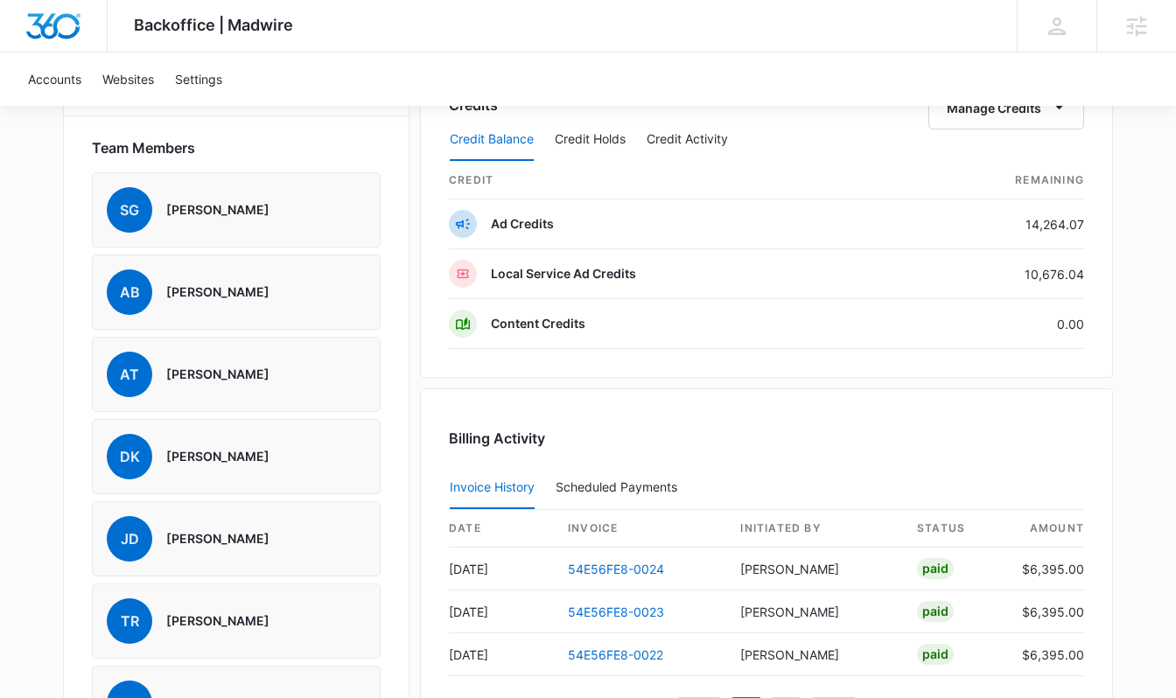
scroll to position [1398, 0]
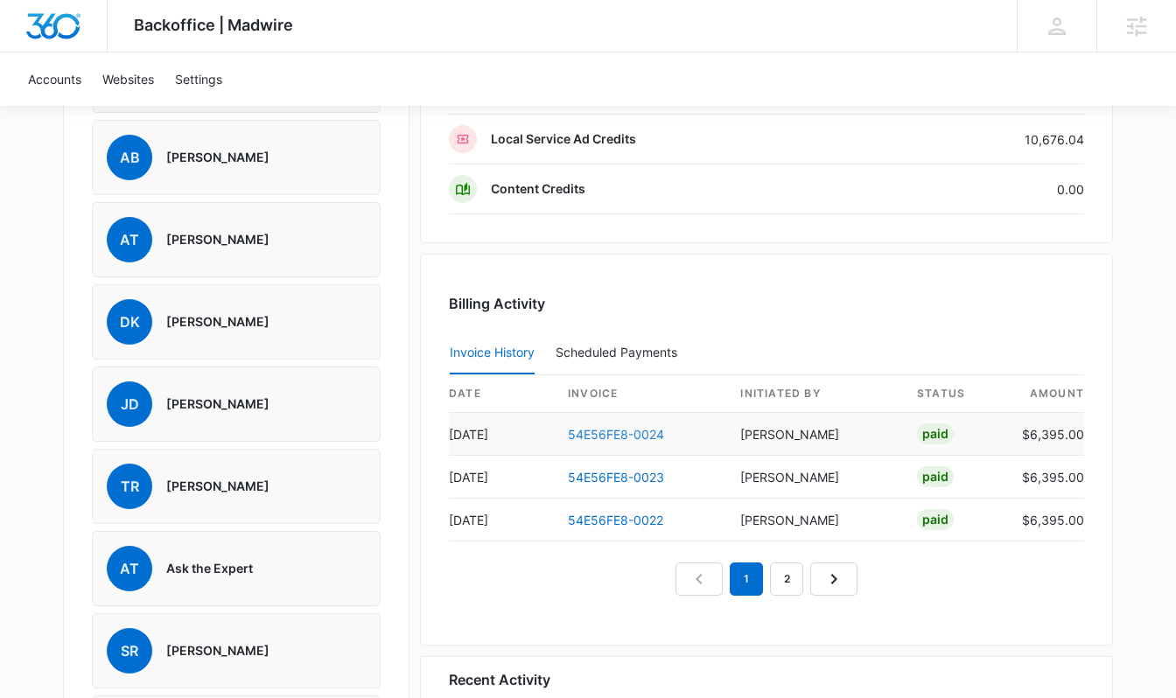
click at [630, 431] on link "54E56FE8-0024" at bounding box center [616, 434] width 96 height 15
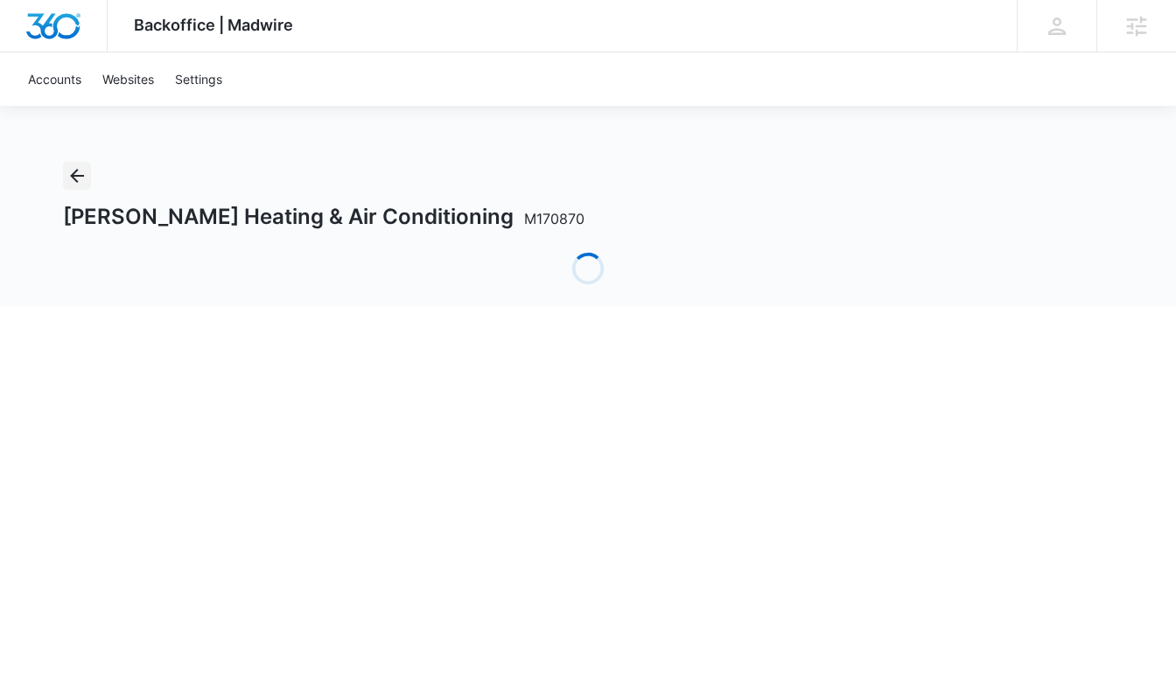
click at [75, 172] on icon "Back" at bounding box center [77, 176] width 14 height 14
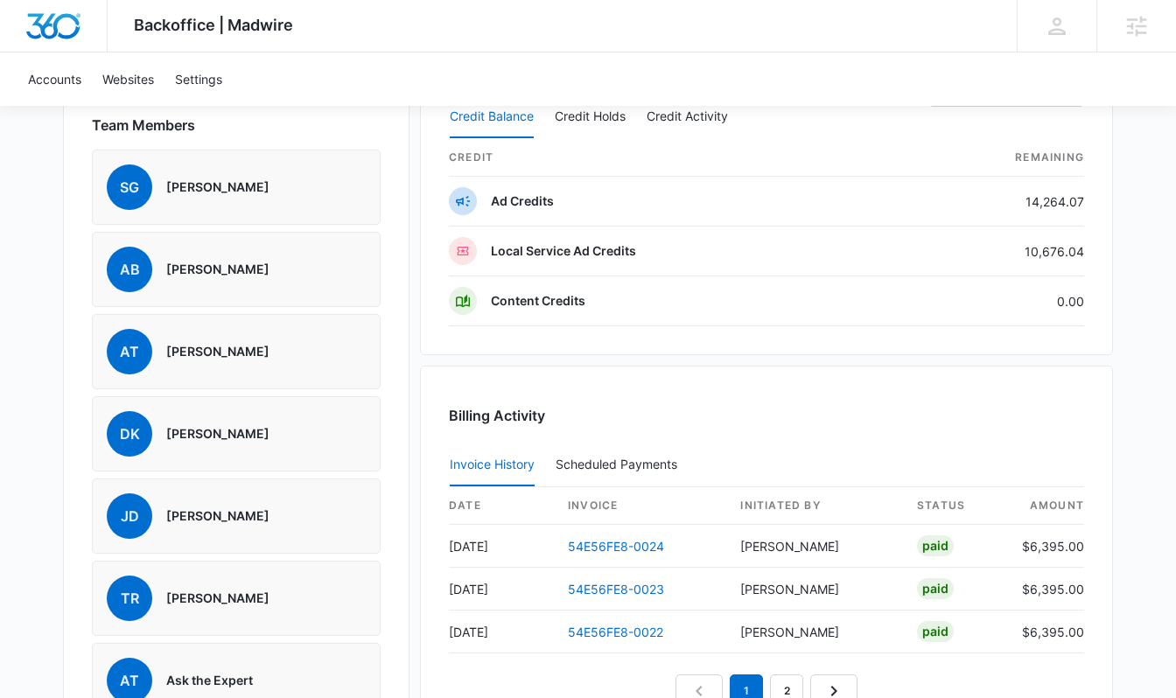
scroll to position [1369, 0]
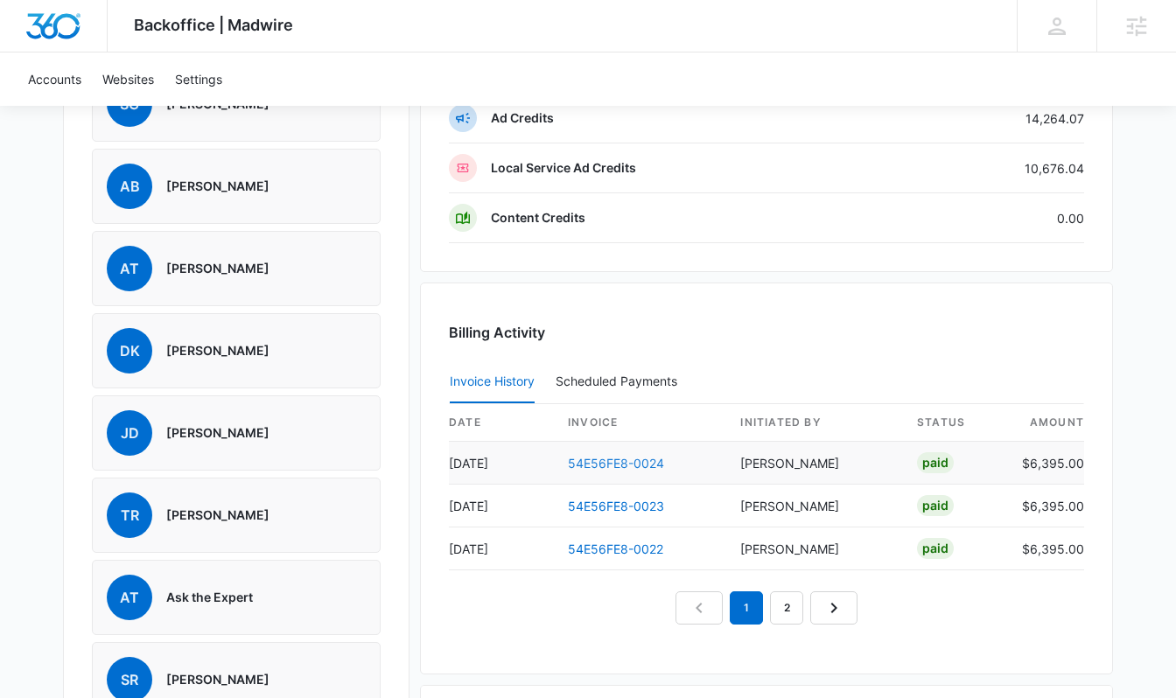
click at [584, 456] on link "54E56FE8-0024" at bounding box center [616, 463] width 96 height 15
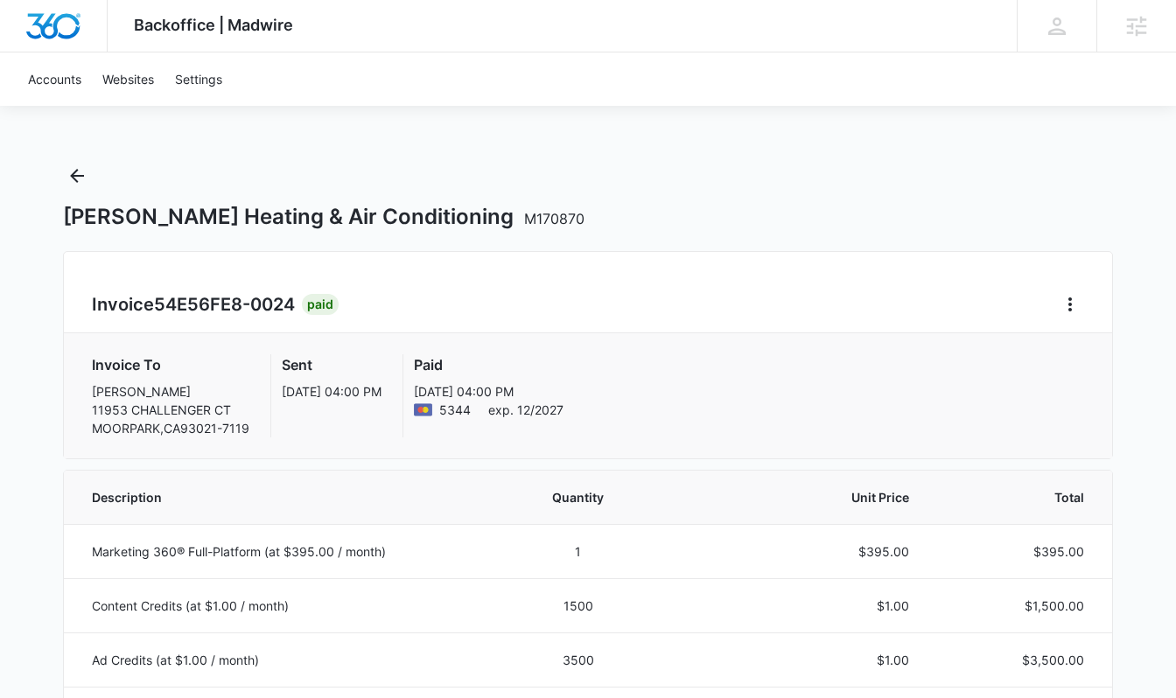
scroll to position [256, 0]
